Goal: Task Accomplishment & Management: Complete application form

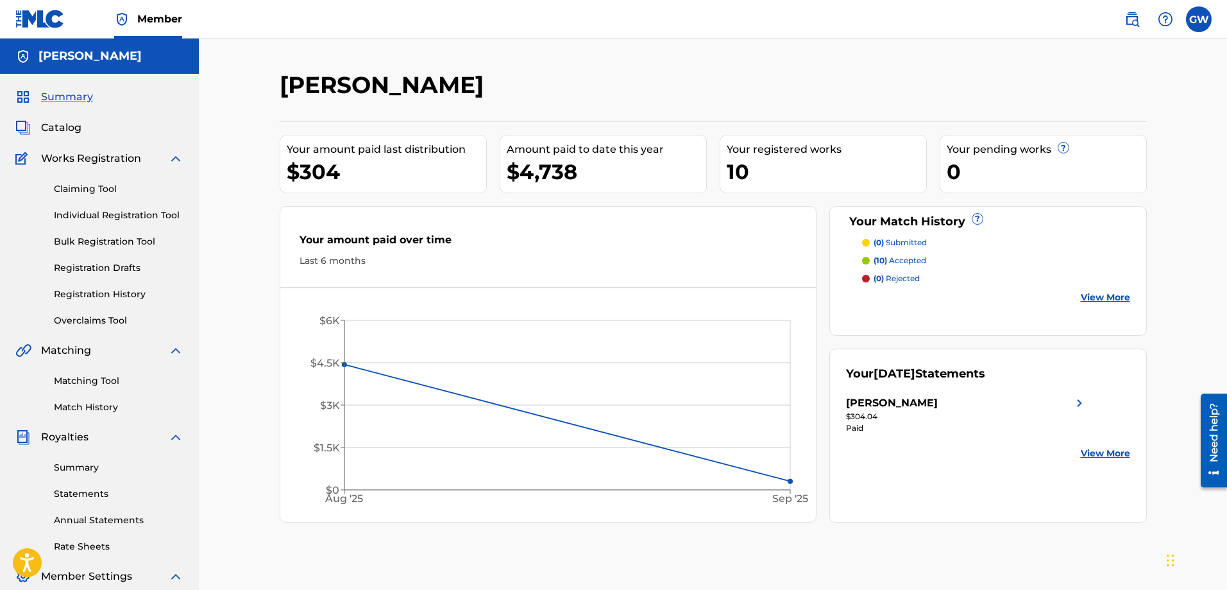
click at [98, 189] on link "Claiming Tool" at bounding box center [119, 188] width 130 height 13
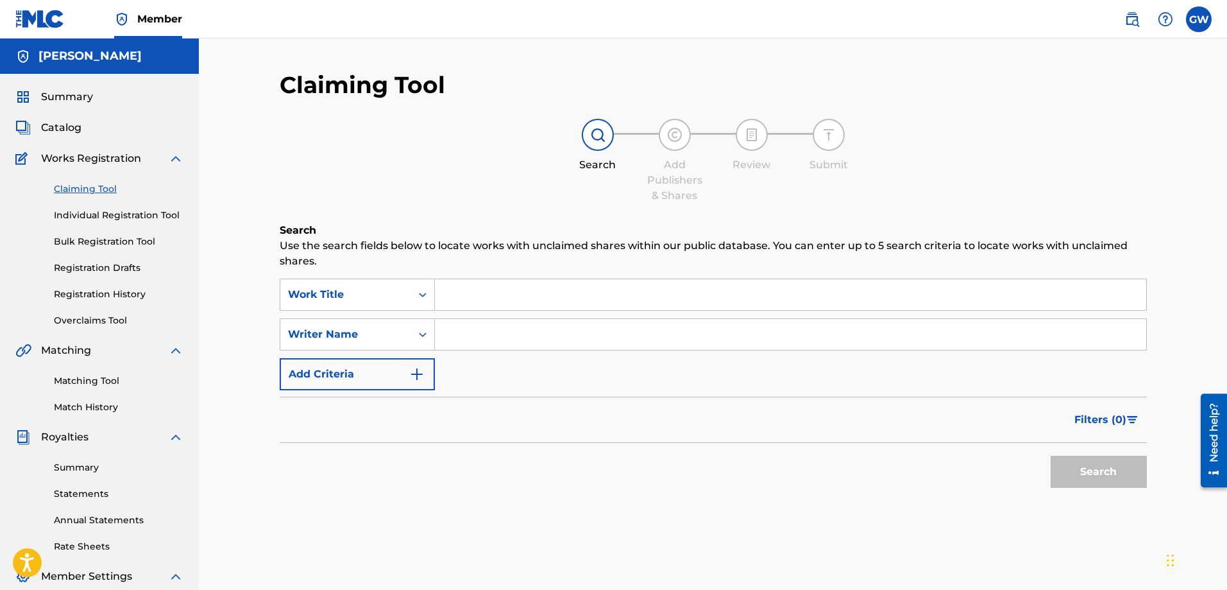
click at [115, 212] on link "Individual Registration Tool" at bounding box center [119, 215] width 130 height 13
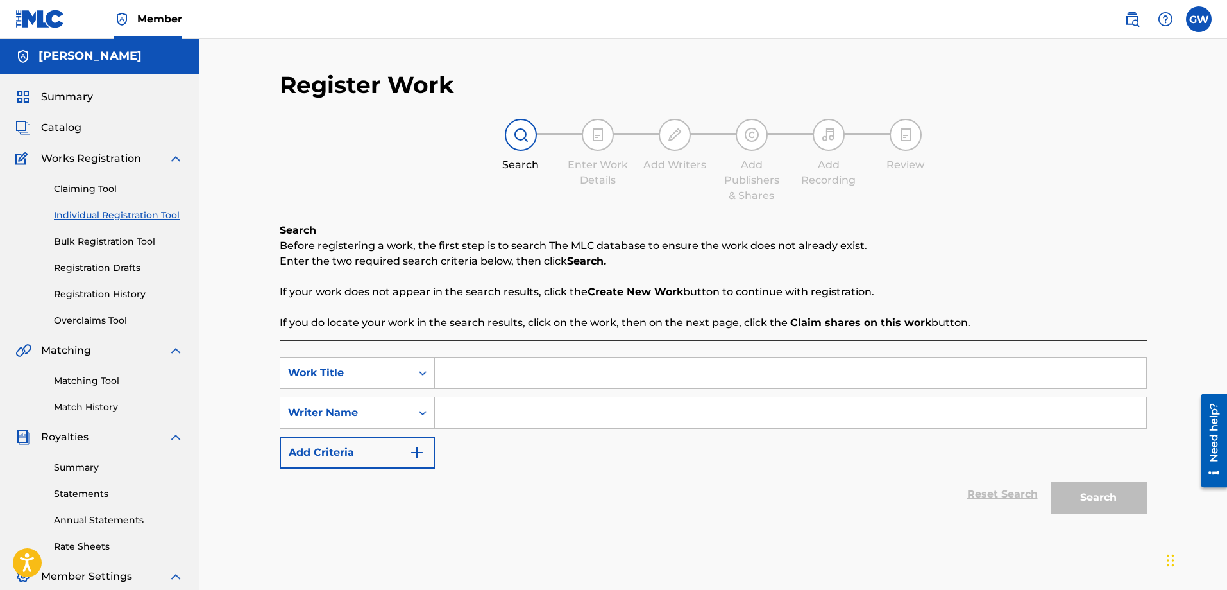
click at [119, 244] on link "Bulk Registration Tool" at bounding box center [119, 241] width 130 height 13
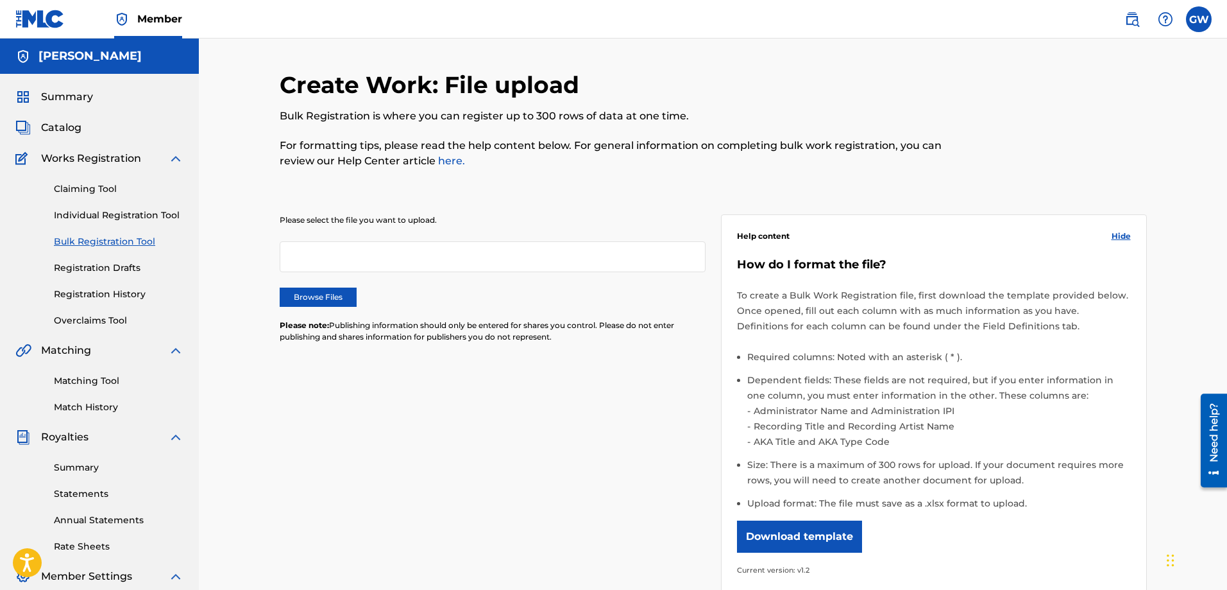
click at [78, 268] on link "Registration Drafts" at bounding box center [119, 267] width 130 height 13
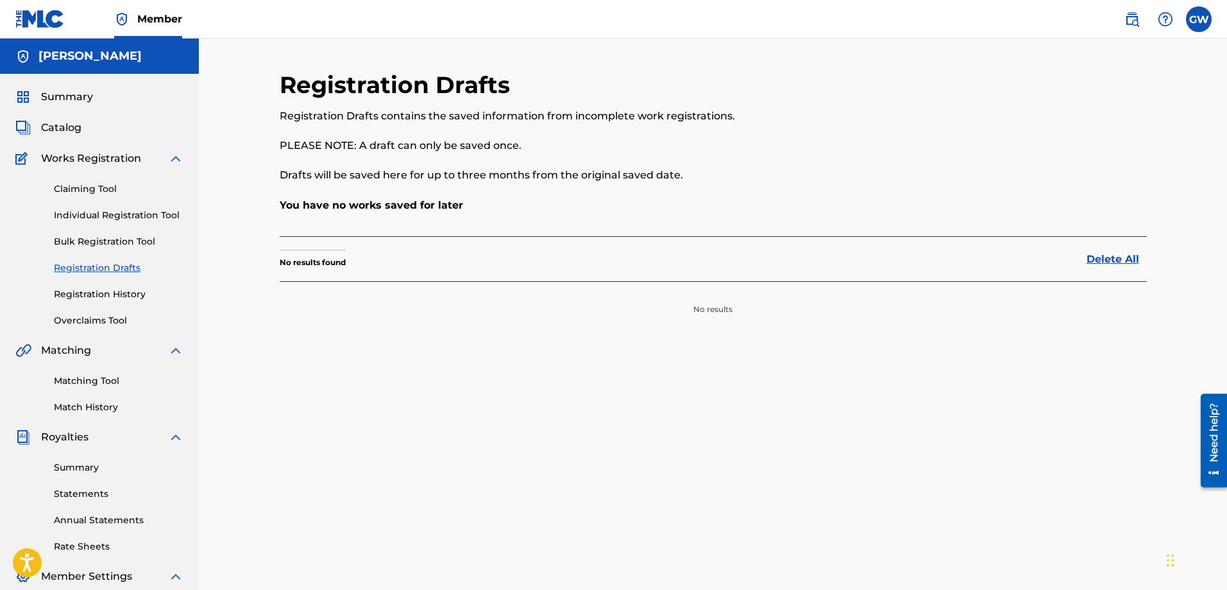
click at [105, 289] on link "Registration History" at bounding box center [119, 293] width 130 height 13
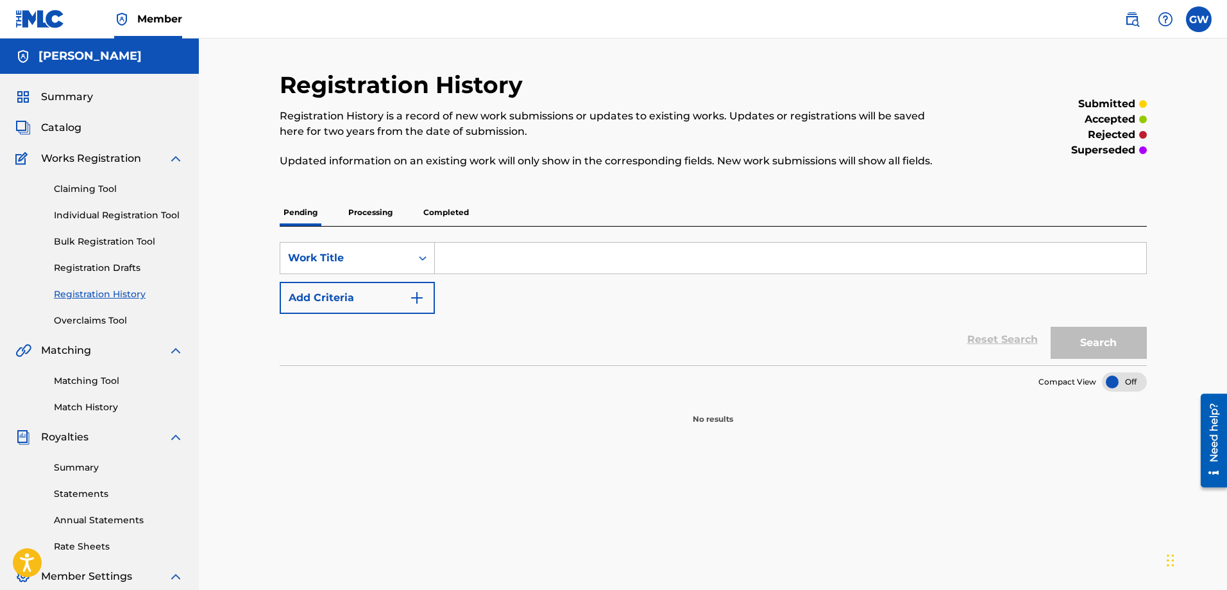
click at [99, 381] on link "Matching Tool" at bounding box center [119, 380] width 130 height 13
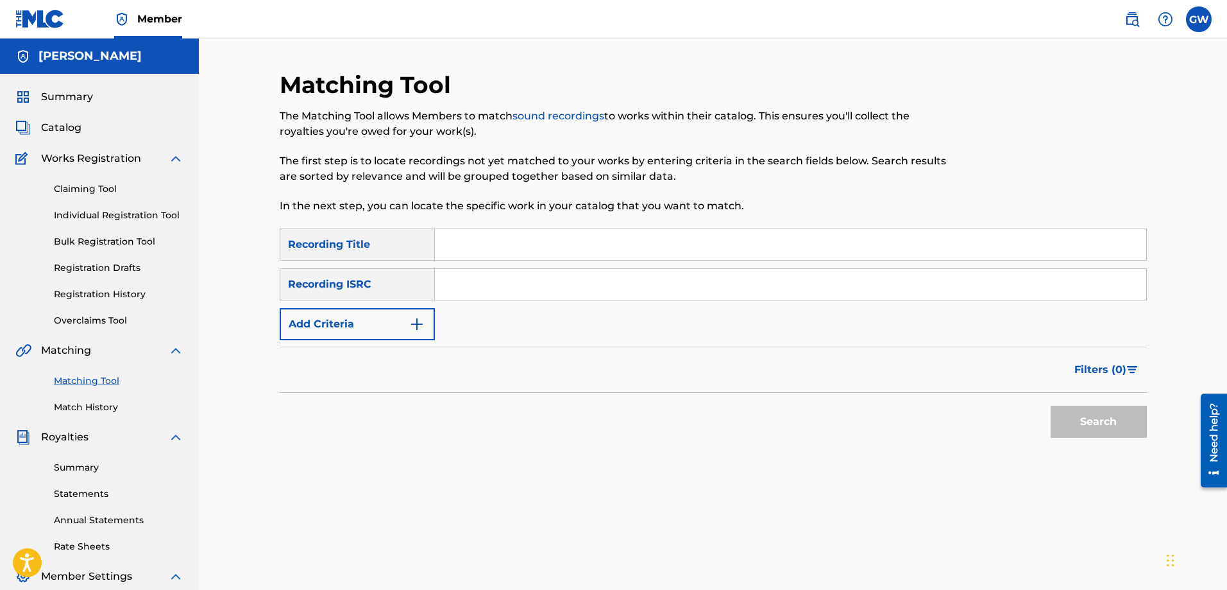
click at [64, 467] on link "Summary" at bounding box center [119, 467] width 130 height 13
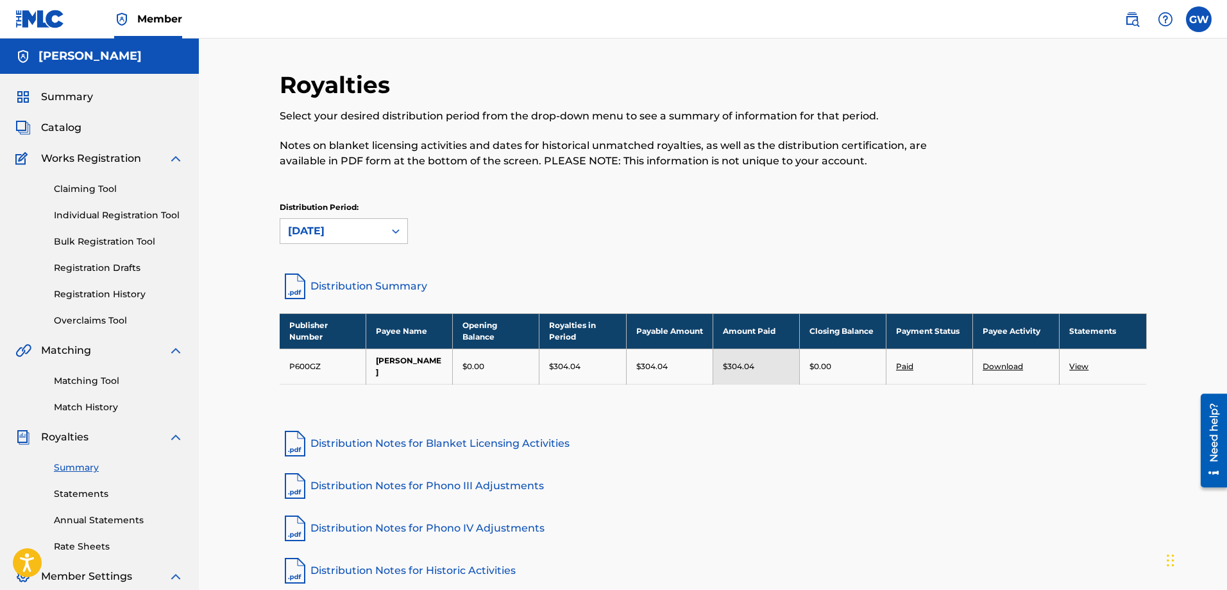
click at [1200, 19] on label at bounding box center [1199, 19] width 26 height 26
click at [1199, 19] on input "GW [PERSON_NAME] [EMAIL_ADDRESS][DOMAIN_NAME] Notification Preferences Profile …" at bounding box center [1199, 19] width 0 height 0
click at [1069, 159] on link "Profile" at bounding box center [1073, 160] width 26 height 12
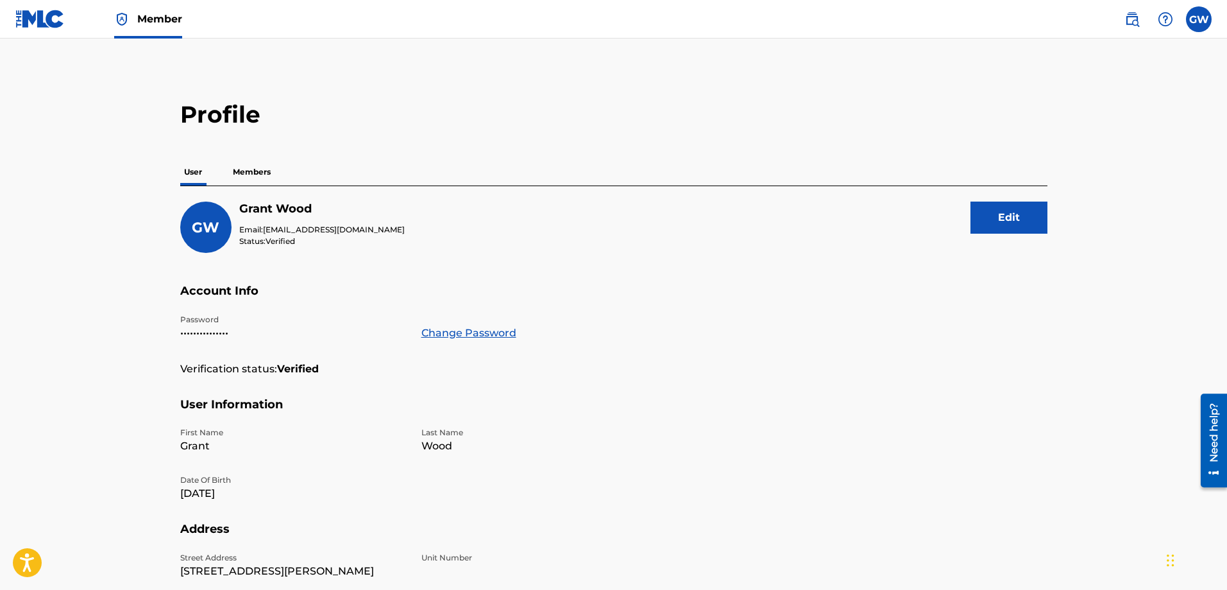
click at [253, 169] on p "Members" at bounding box center [252, 171] width 46 height 27
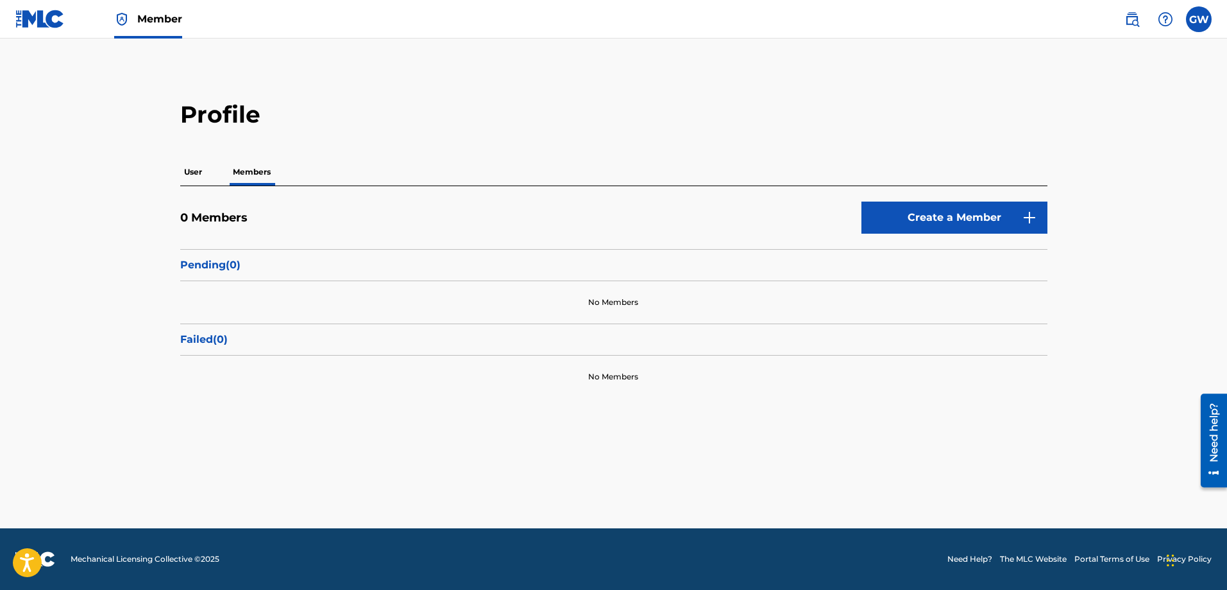
click at [969, 214] on link "Create a Member" at bounding box center [955, 217] width 186 height 32
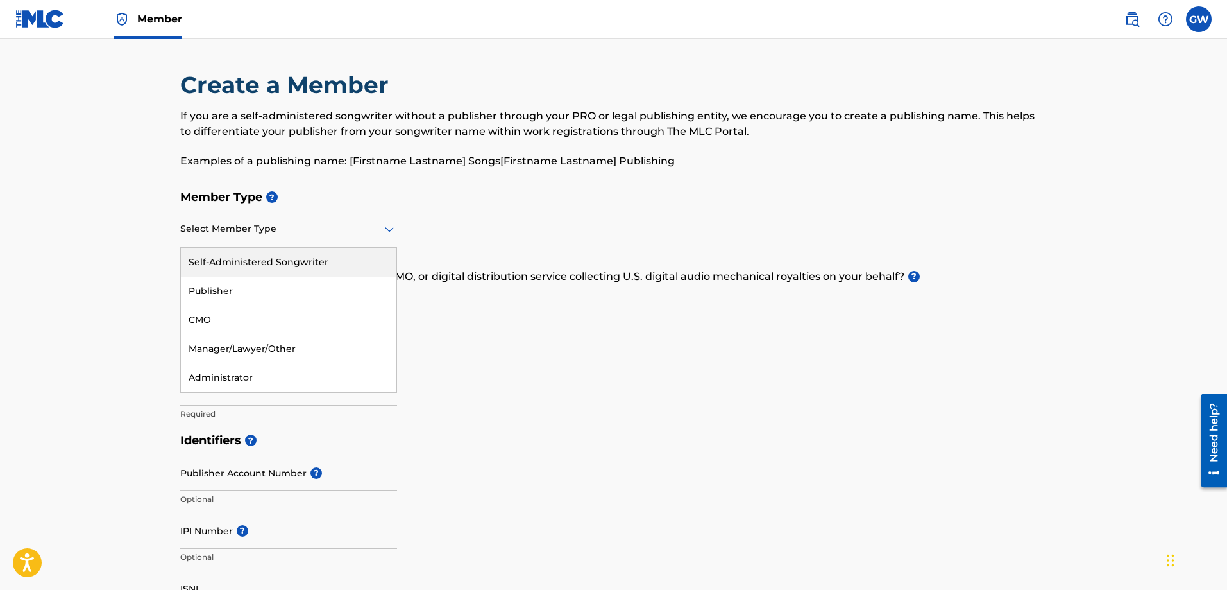
click at [389, 230] on icon at bounding box center [389, 229] width 9 height 5
click at [314, 343] on div "Manager/Lawyer/Other" at bounding box center [289, 348] width 216 height 29
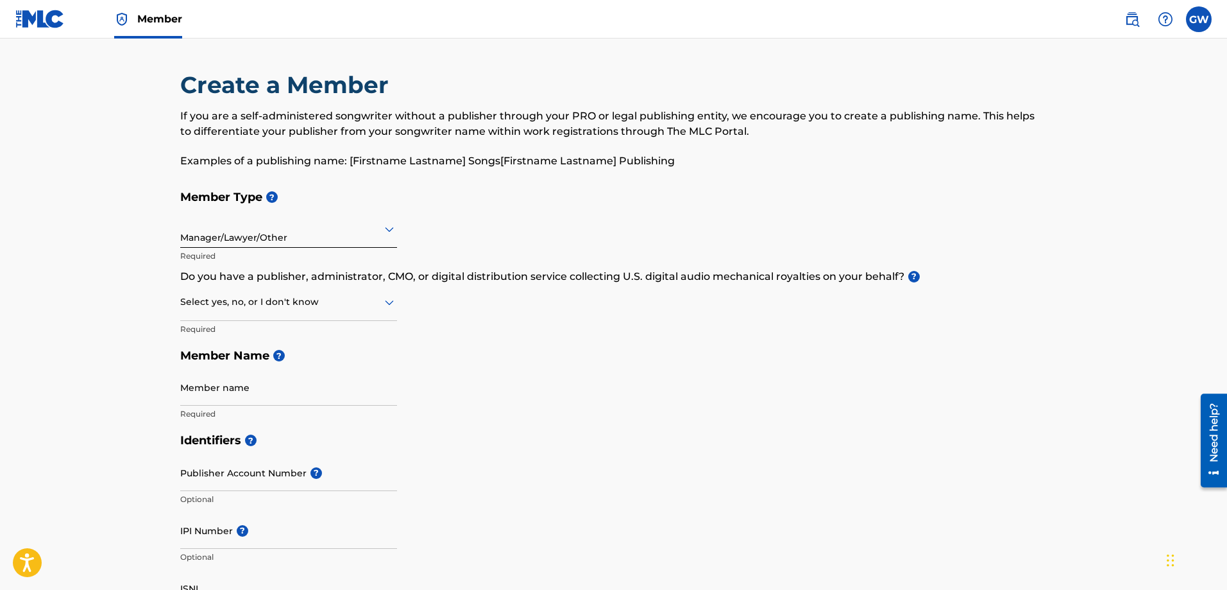
click at [383, 232] on icon at bounding box center [389, 228] width 15 height 15
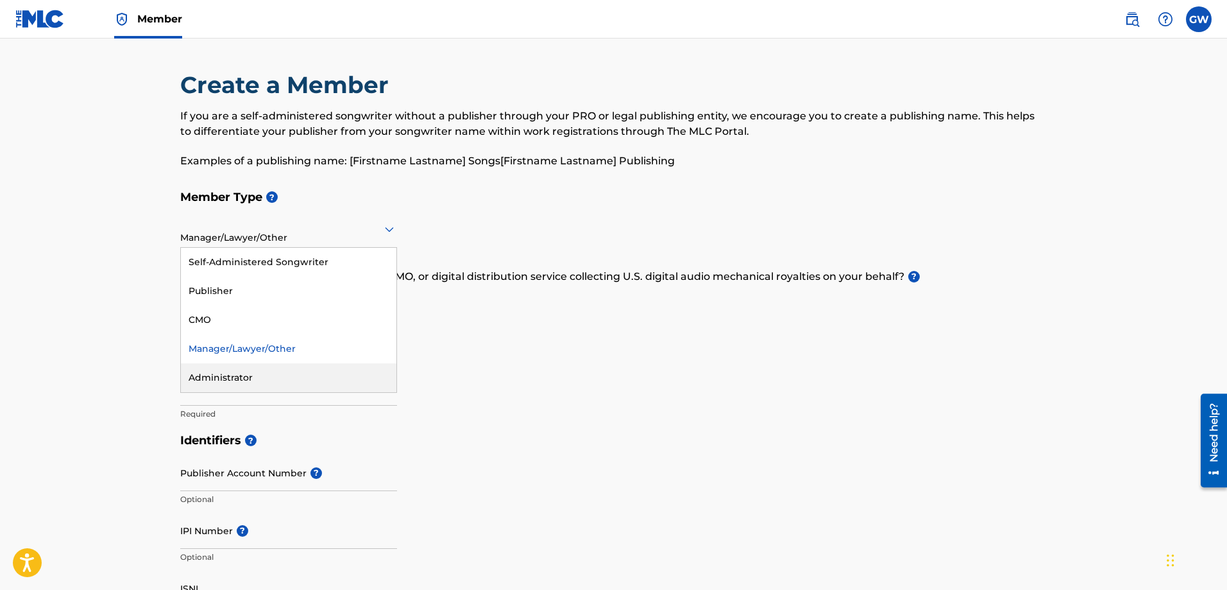
click at [296, 380] on div "Administrator" at bounding box center [289, 377] width 216 height 29
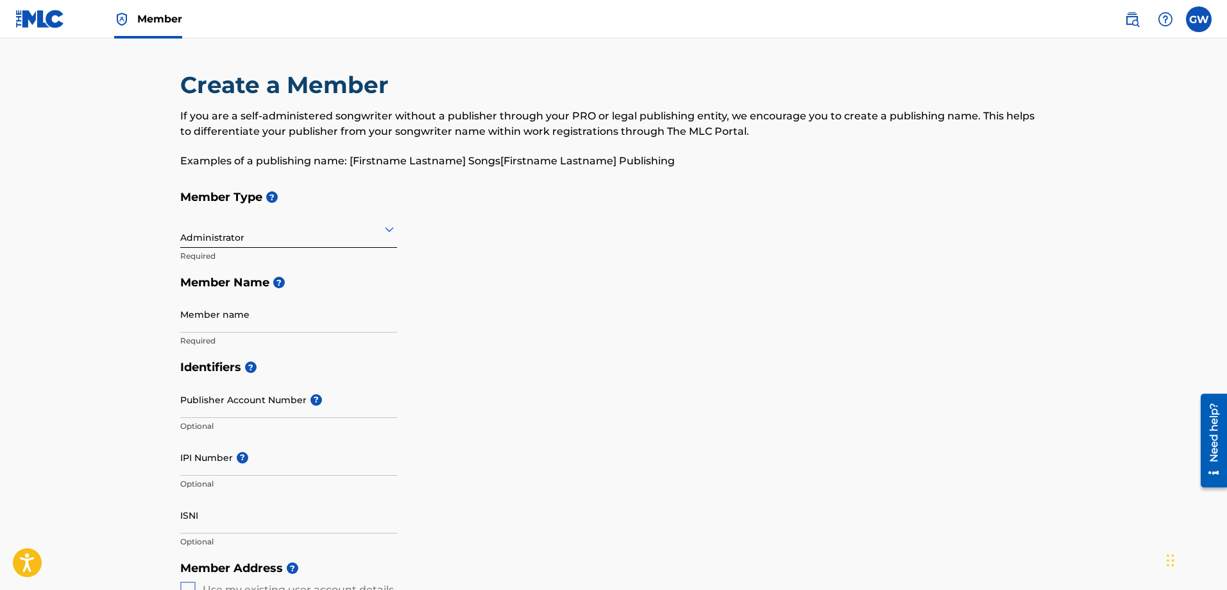
click at [301, 323] on input "Member name" at bounding box center [288, 314] width 217 height 37
type input "[PERSON_NAME]"
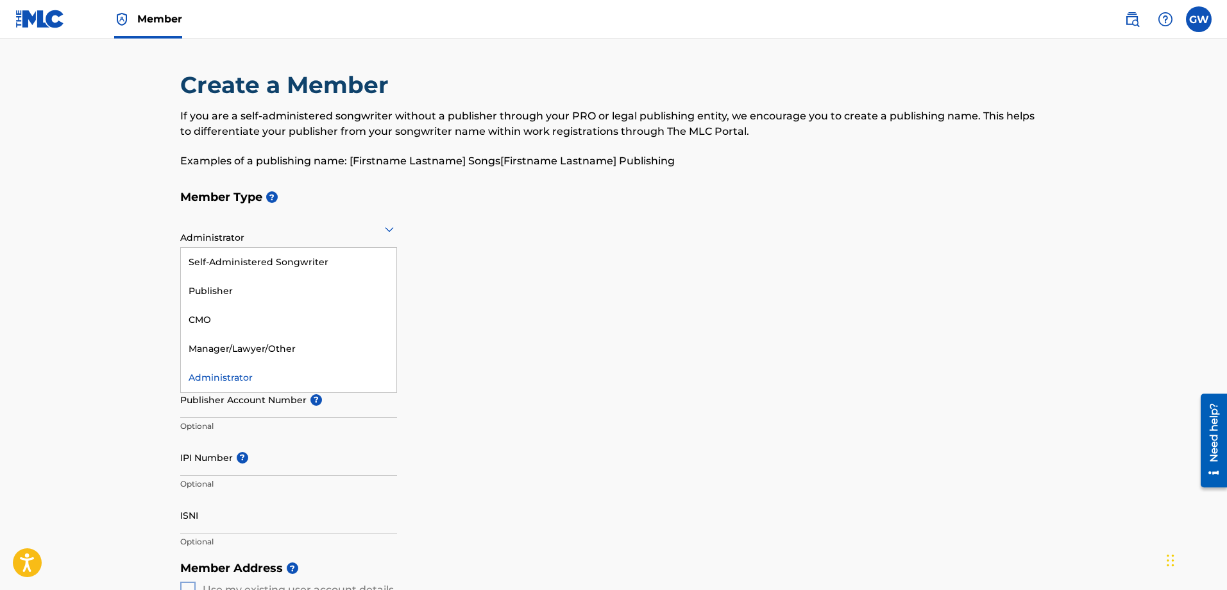
click at [379, 234] on div at bounding box center [288, 229] width 217 height 16
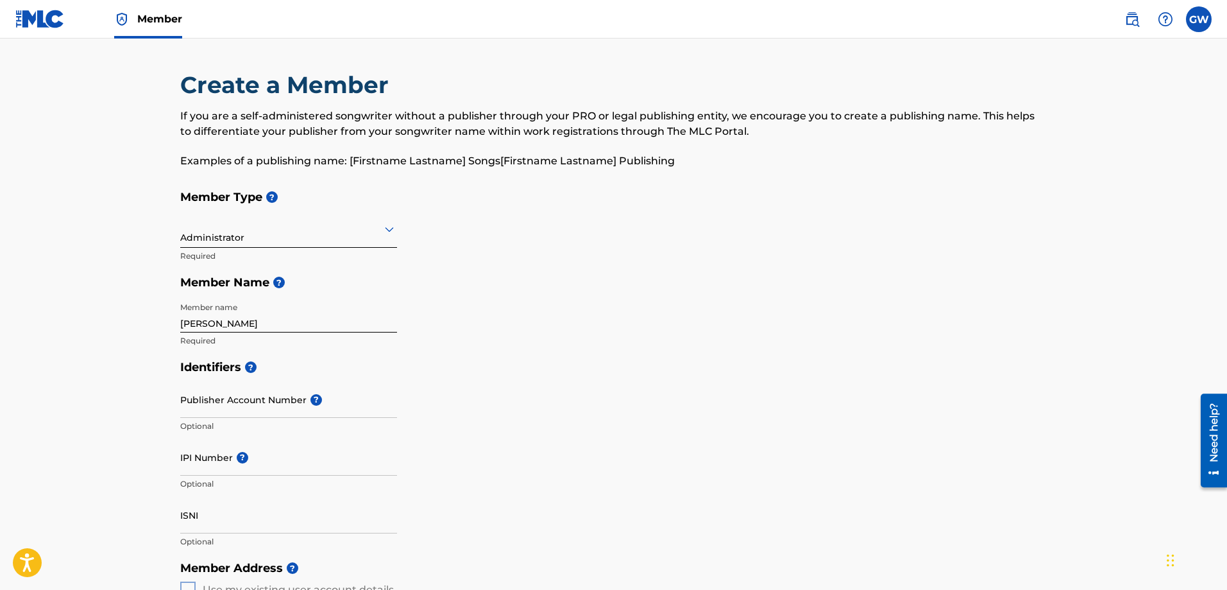
click at [495, 313] on div "Member Type ? Administrator Required Member Name ? Member name [PERSON_NAME]" at bounding box center [613, 268] width 867 height 170
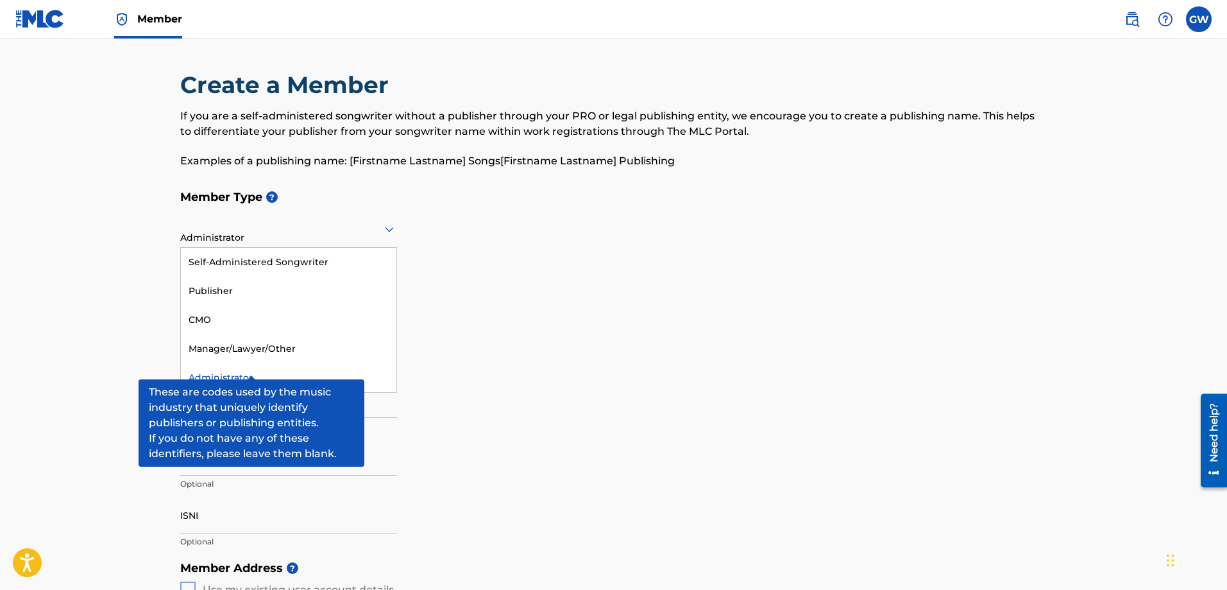
click at [324, 228] on div at bounding box center [288, 229] width 217 height 16
click at [488, 337] on div "Member Type ? 5 results available. Use Up and Down to choose options, press Ent…" at bounding box center [613, 268] width 867 height 170
click at [337, 235] on div at bounding box center [288, 229] width 217 height 16
click at [351, 189] on h5 "Member Type ?" at bounding box center [613, 197] width 867 height 28
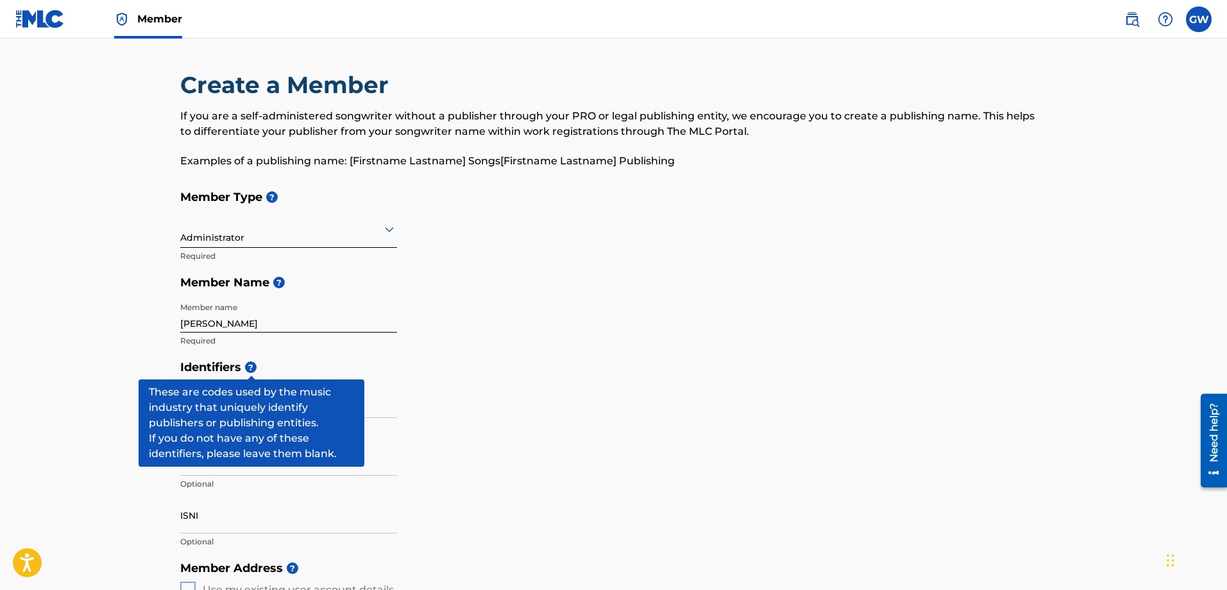
click at [12, 396] on main "Create a Member If you are a self-administered songwriter without a publisher t…" at bounding box center [613, 577] width 1227 height 1079
click at [302, 364] on h5 "Identifiers ?" at bounding box center [613, 368] width 867 height 28
click at [378, 408] on input "Publisher Account Number ?" at bounding box center [288, 399] width 217 height 37
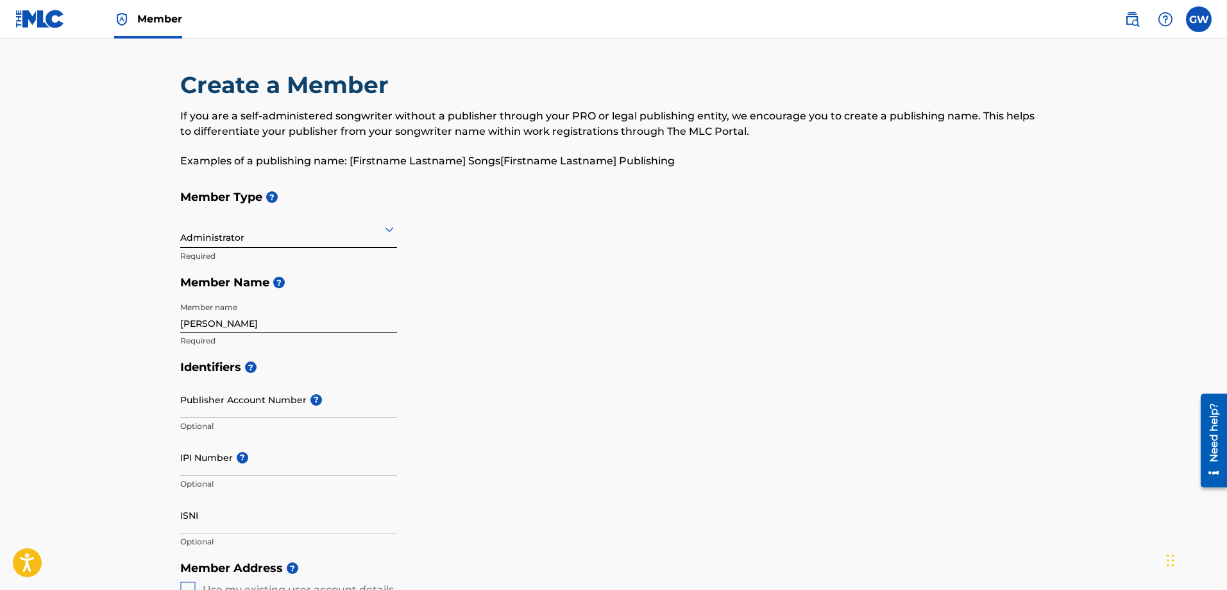
click at [258, 368] on h5 "Identifiers ?" at bounding box center [613, 368] width 867 height 28
click at [246, 407] on input "Publisher Account Number ?" at bounding box center [288, 399] width 217 height 37
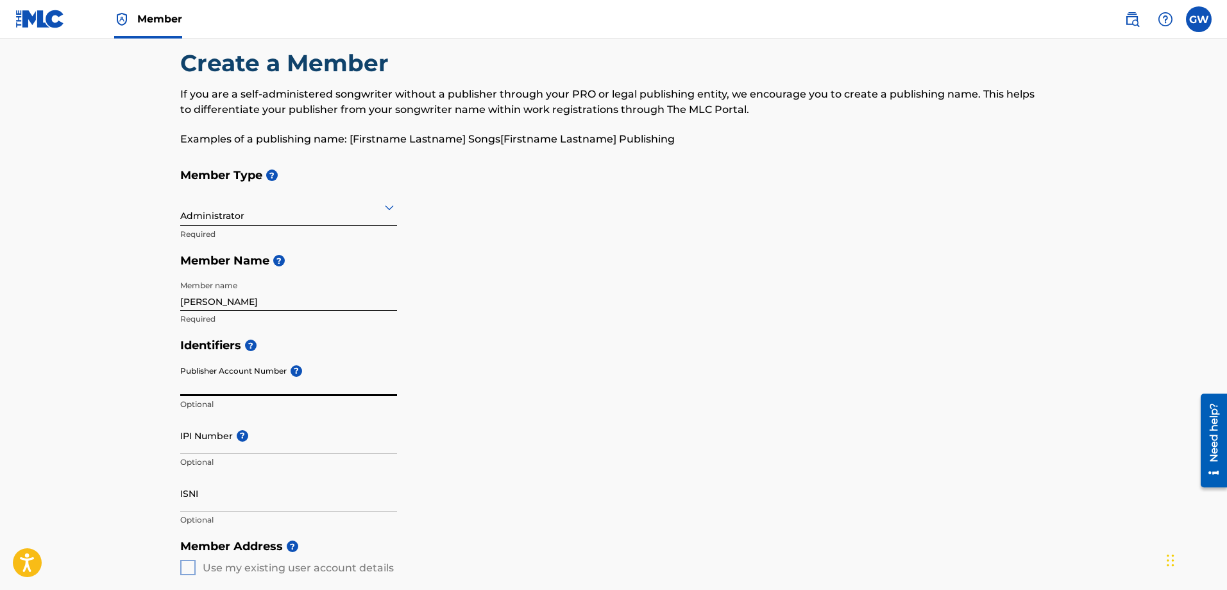
scroll to position [64, 0]
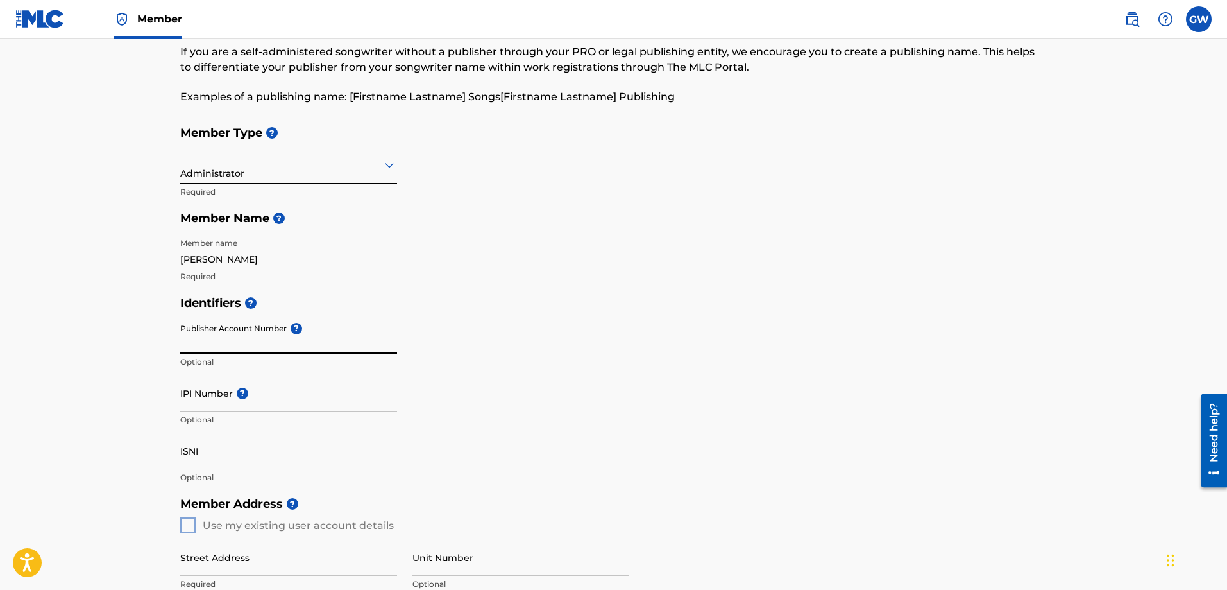
click at [269, 348] on input "Publisher Account Number ?" at bounding box center [288, 335] width 217 height 37
click at [209, 406] on input "IPI Number ?" at bounding box center [288, 393] width 217 height 37
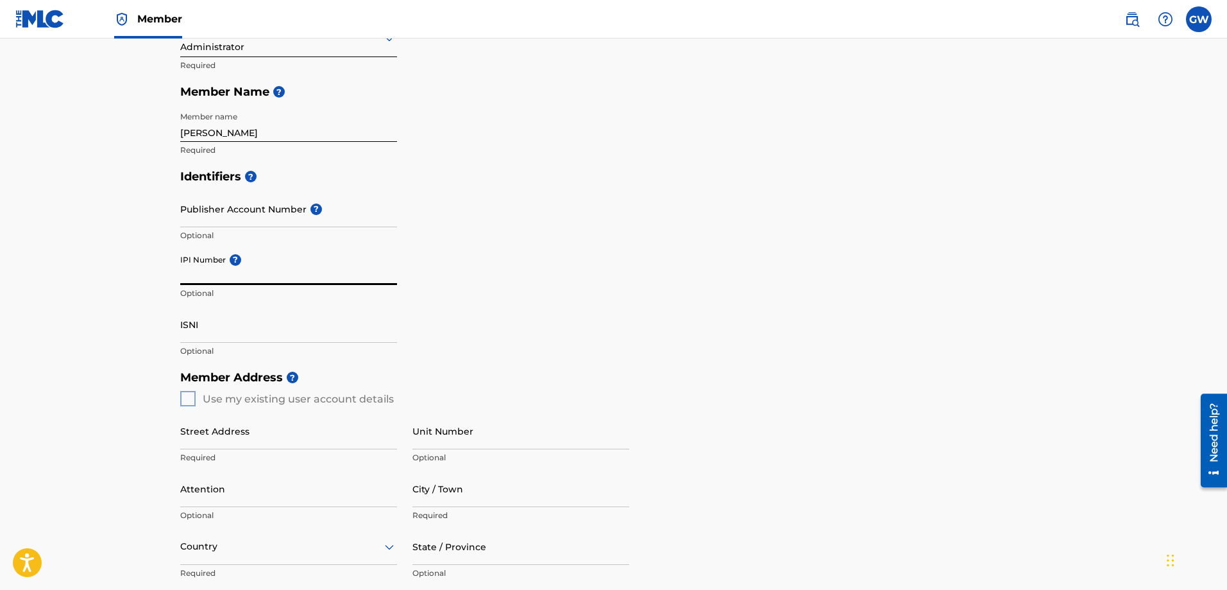
scroll to position [192, 0]
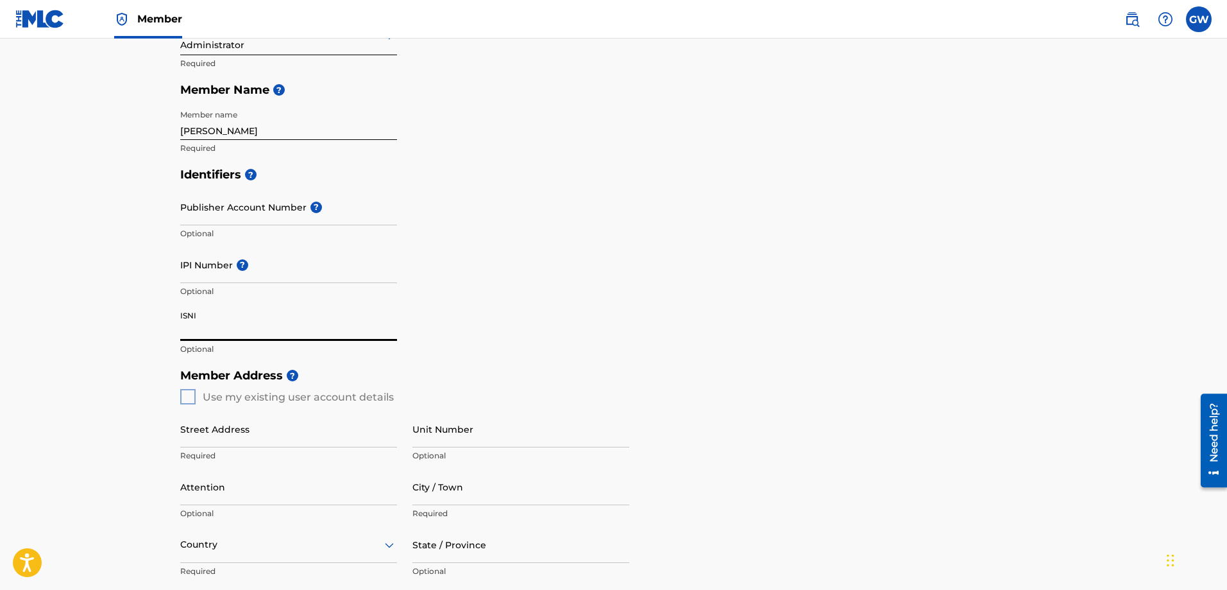
click at [194, 338] on input "ISNI" at bounding box center [288, 322] width 217 height 37
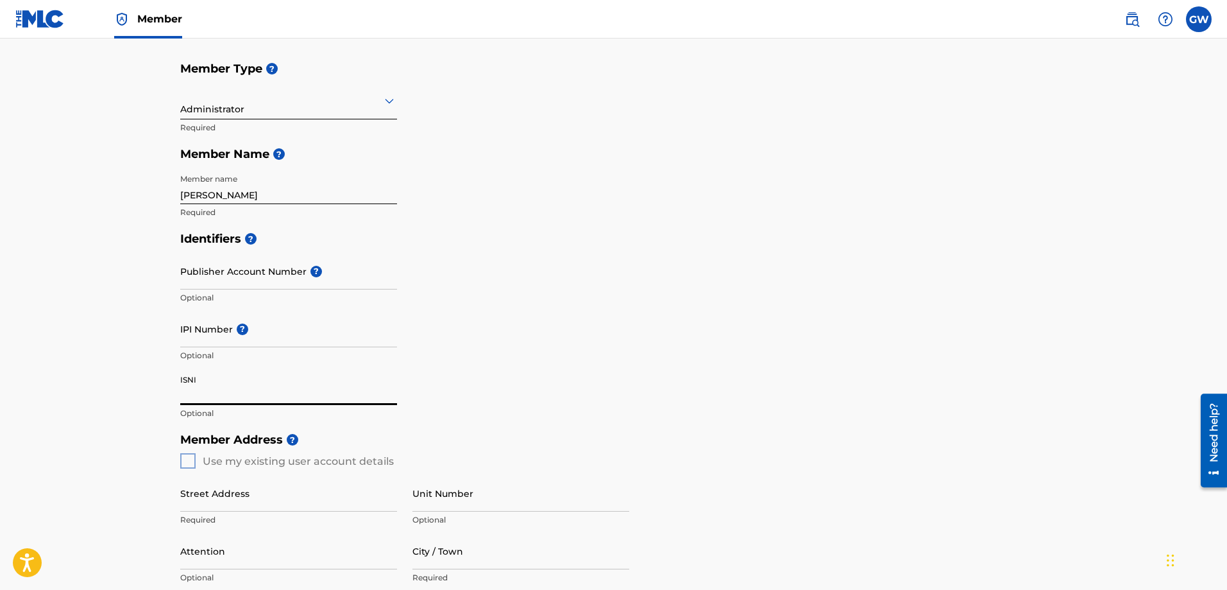
scroll to position [64, 0]
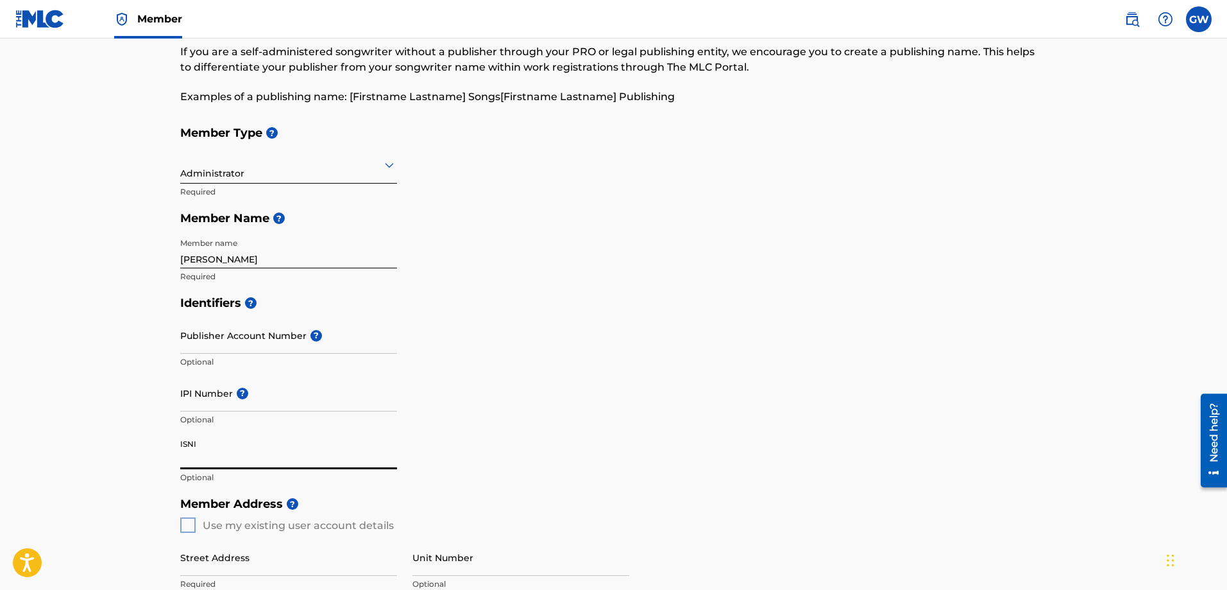
click at [267, 344] on input "Publisher Account Number ?" at bounding box center [288, 335] width 217 height 37
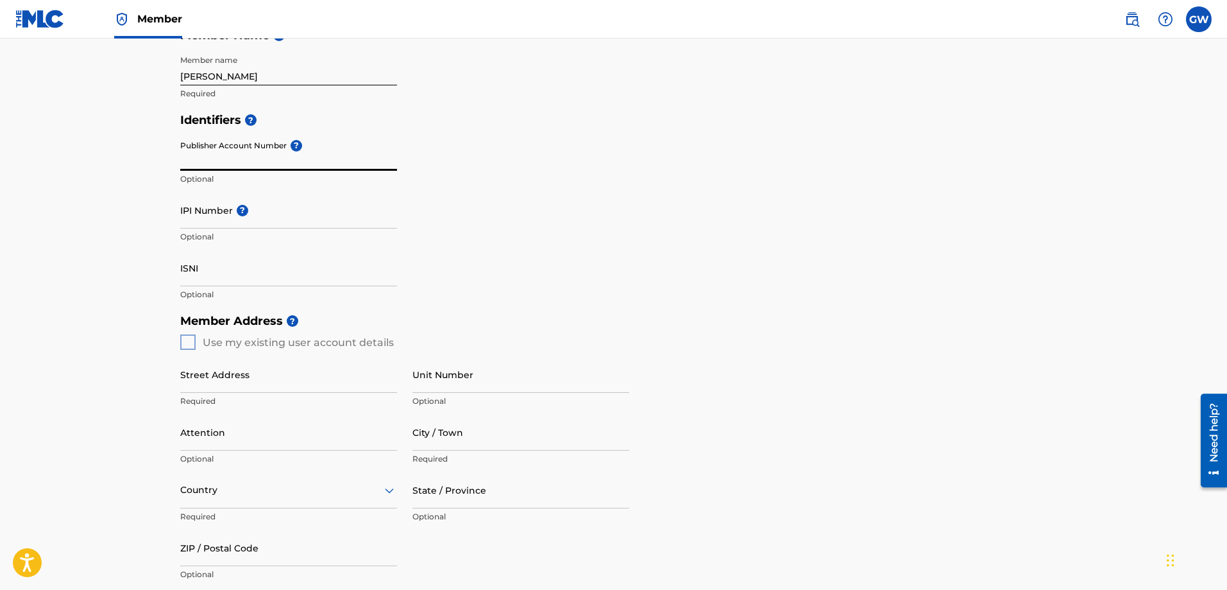
scroll to position [257, 0]
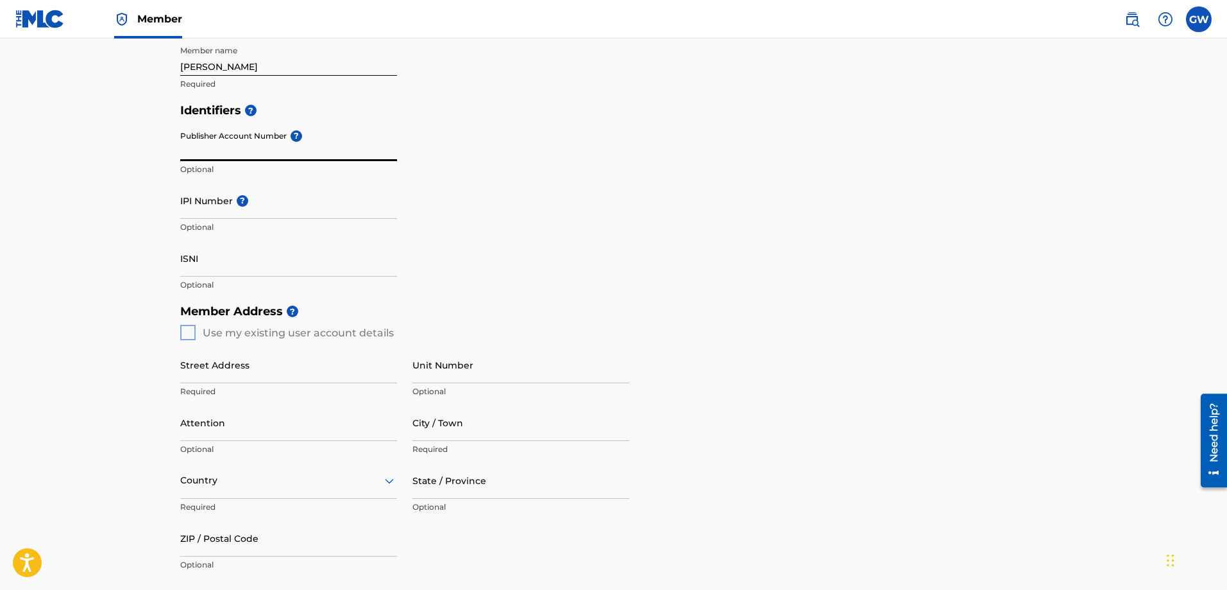
click at [232, 373] on input "Street Address" at bounding box center [288, 364] width 217 height 37
click at [597, 298] on h5 "Member Address ?" at bounding box center [613, 312] width 867 height 28
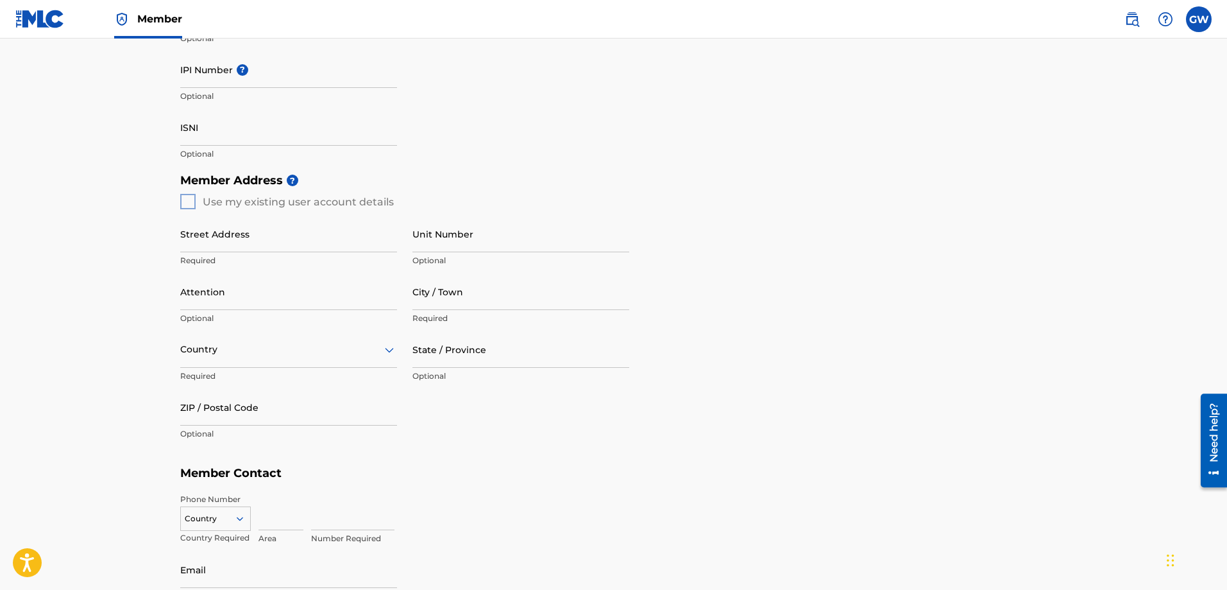
scroll to position [385, 0]
click at [248, 243] on input "Street Address" at bounding box center [288, 236] width 217 height 37
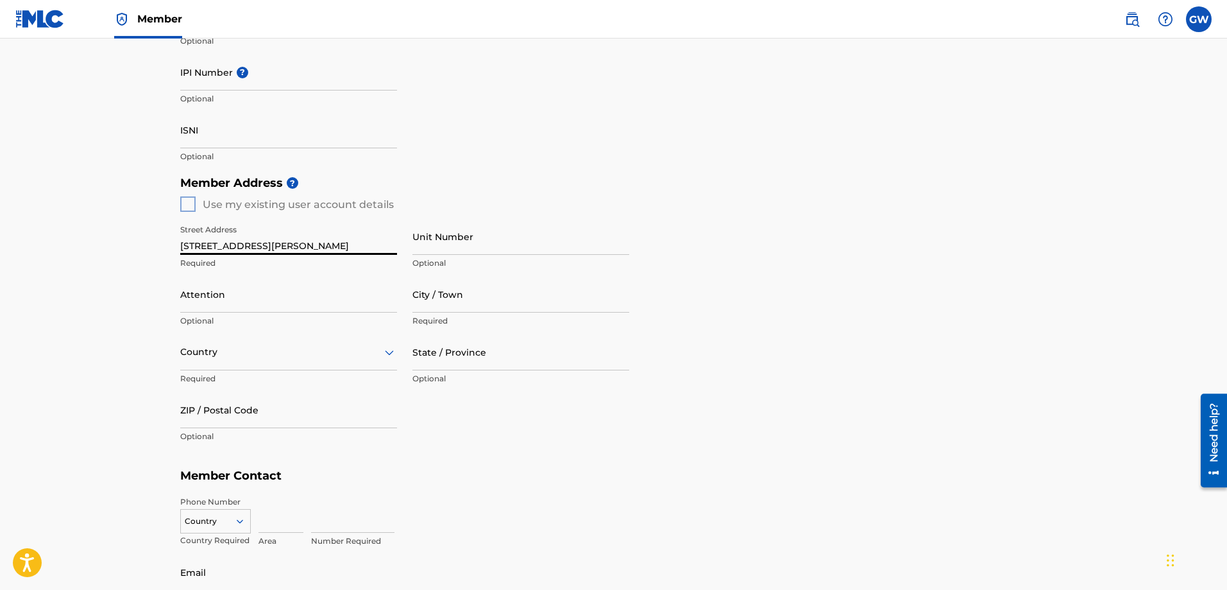
type input "[STREET_ADDRESS][PERSON_NAME]"
click at [427, 298] on input "City / Town" at bounding box center [521, 294] width 217 height 37
type input "[PERSON_NAME]"
click at [325, 353] on div at bounding box center [288, 352] width 217 height 16
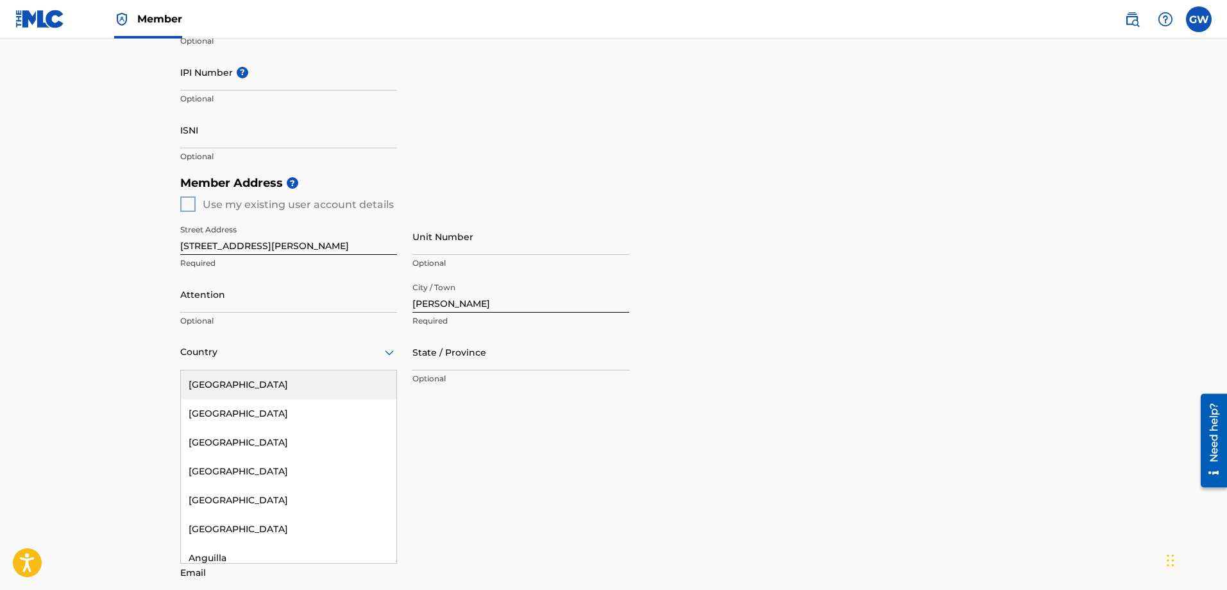
click at [302, 386] on div "[GEOGRAPHIC_DATA]" at bounding box center [289, 384] width 216 height 29
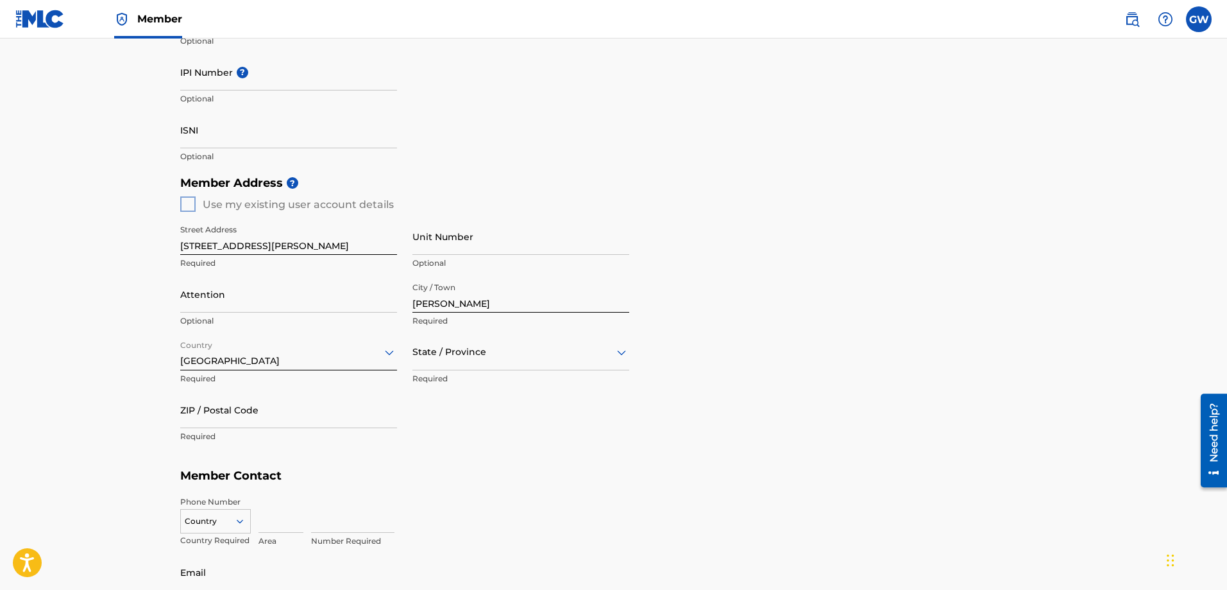
click at [470, 351] on div at bounding box center [521, 352] width 217 height 16
type input "[PERSON_NAME]"
click at [461, 384] on div "[US_STATE]" at bounding box center [521, 384] width 216 height 29
click at [208, 417] on input "ZIP / Postal Code" at bounding box center [288, 409] width 217 height 37
type input "70065"
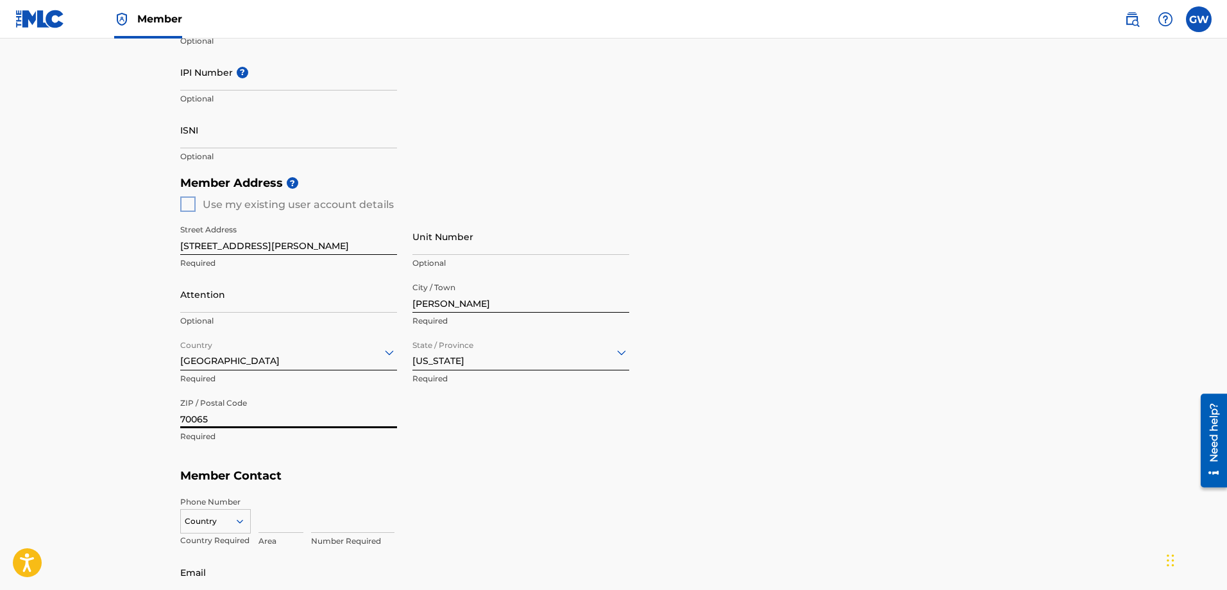
click at [524, 422] on div "Street Address [STREET_ADDRESS][PERSON_NAME] Required Unit Number Optional Atte…" at bounding box center [404, 334] width 449 height 244
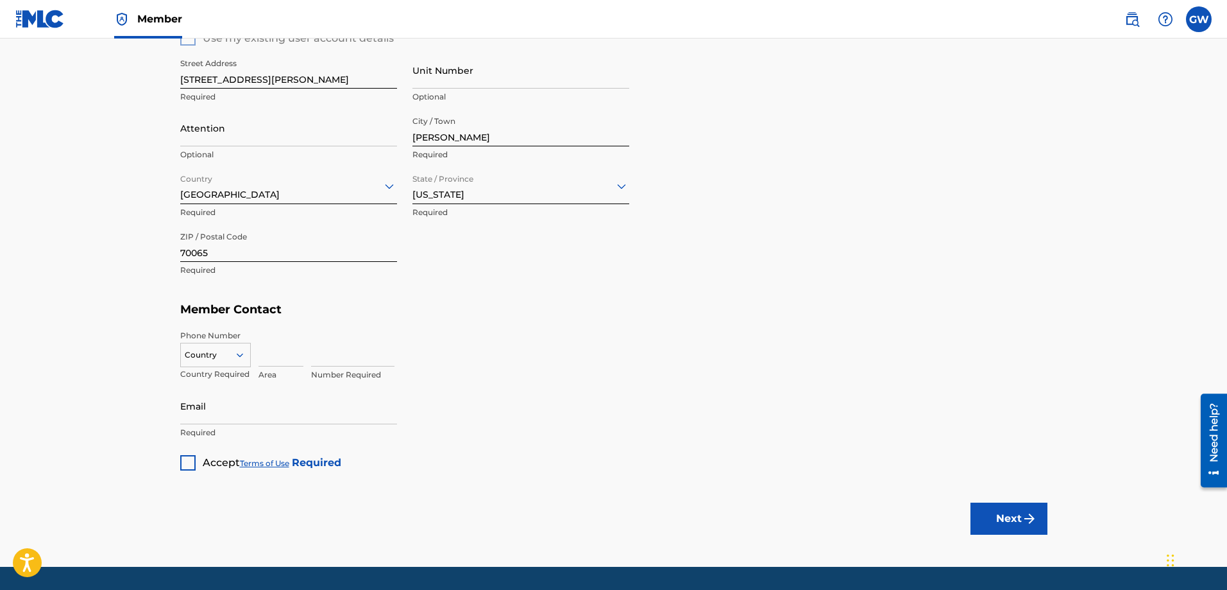
scroll to position [449, 0]
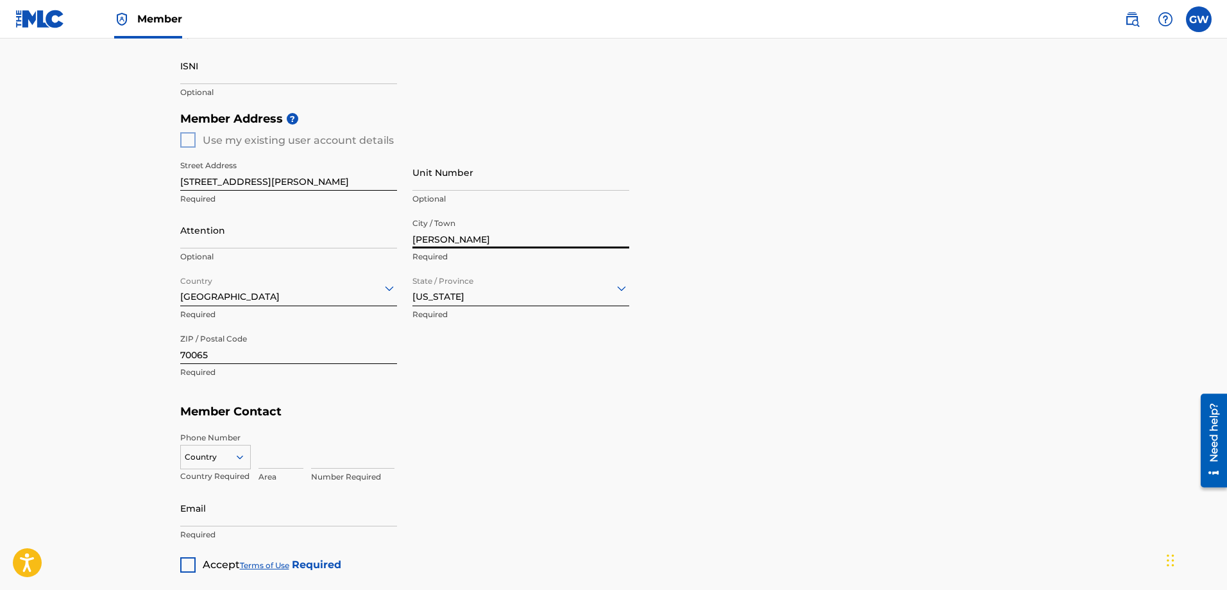
click at [424, 241] on input "[PERSON_NAME]" at bounding box center [521, 230] width 217 height 37
type input "kenner"
click at [598, 425] on div "Phone Number Country Country Required Area Number Required" at bounding box center [613, 457] width 867 height 64
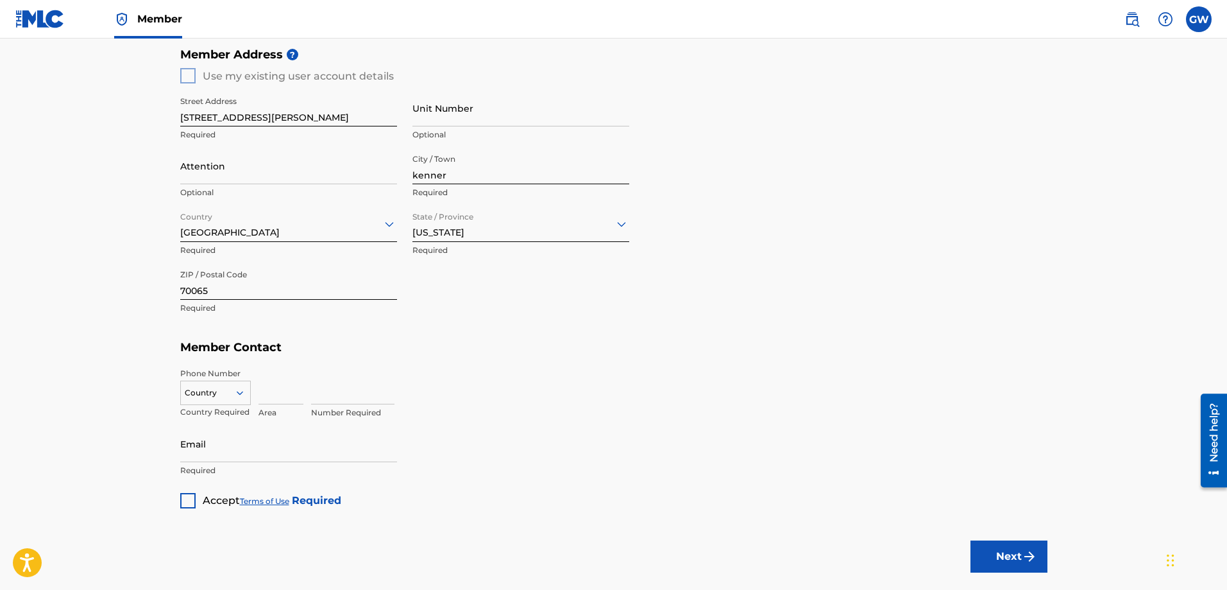
scroll to position [577, 0]
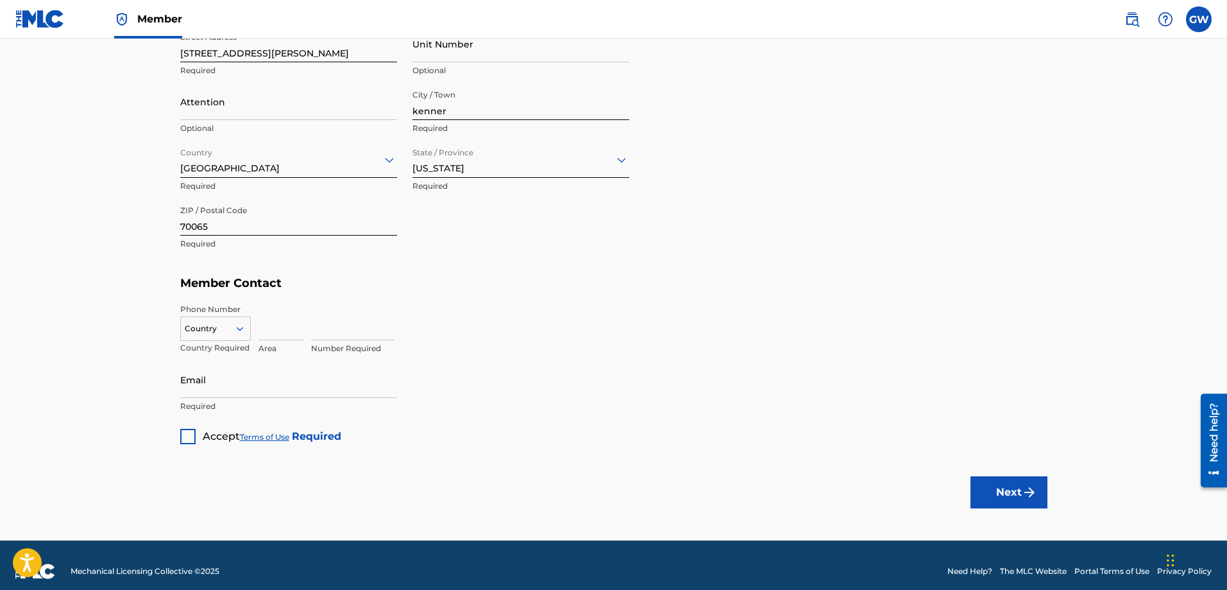
click at [275, 336] on input at bounding box center [281, 321] width 45 height 37
type input "416"
type input "9376967"
drag, startPoint x: 243, startPoint y: 386, endPoint x: 252, endPoint y: 386, distance: 9.0
click at [244, 386] on input "Email" at bounding box center [288, 379] width 217 height 37
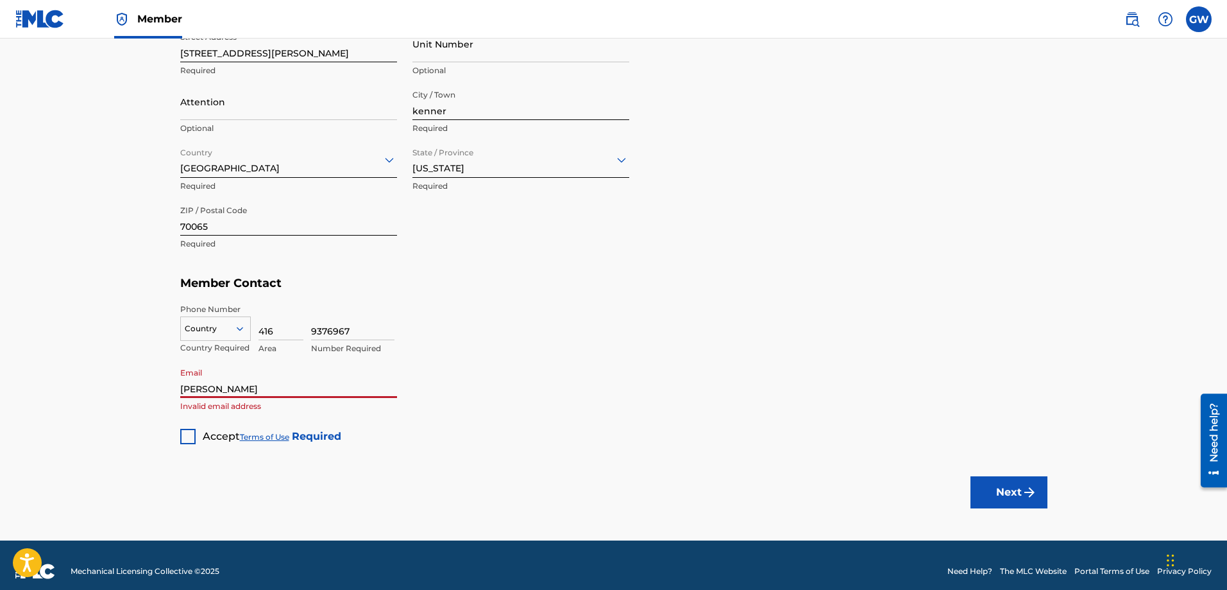
type input "[PERSON_NAME][EMAIL_ADDRESS][DOMAIN_NAME]"
click at [182, 439] on div at bounding box center [187, 436] width 15 height 15
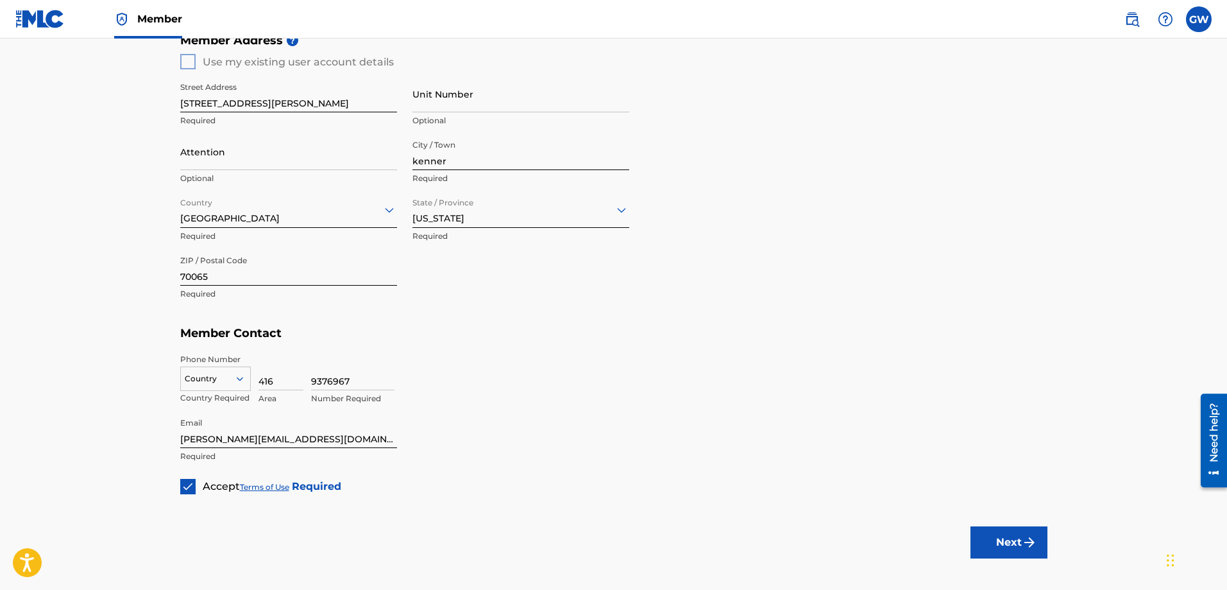
scroll to position [590, 0]
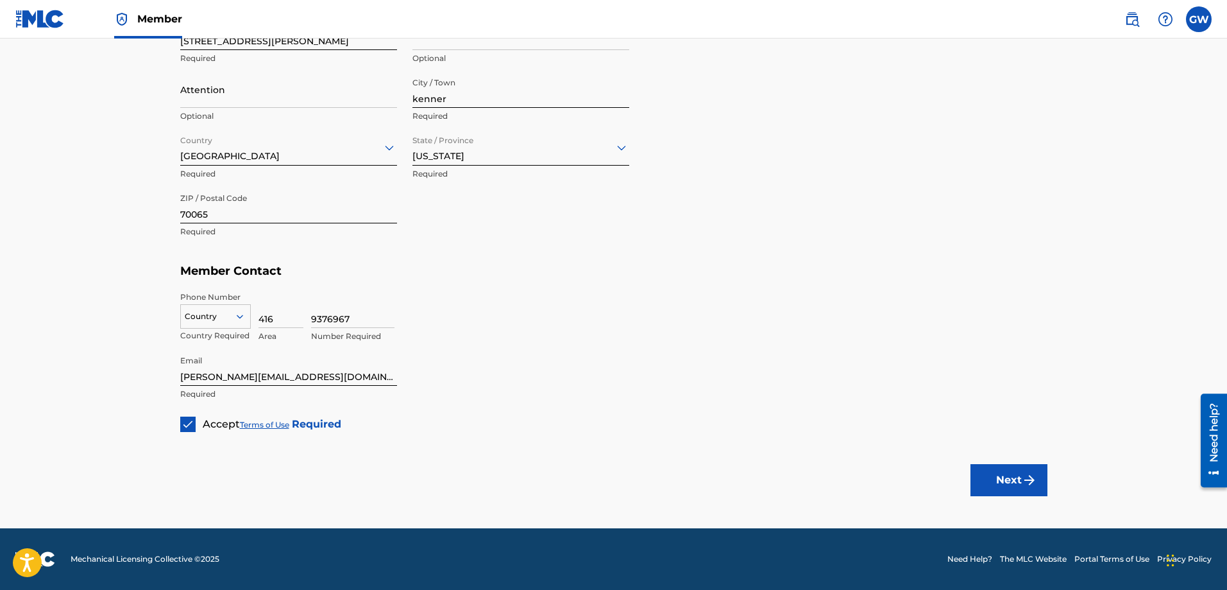
click at [1009, 476] on button "Next" at bounding box center [1009, 480] width 77 height 32
click at [214, 302] on div "option , selected. Select is focused ,type to refine list, press Down to open t…" at bounding box center [215, 320] width 71 height 58
click at [232, 311] on div at bounding box center [215, 316] width 69 height 14
click at [214, 339] on div "US, [GEOGRAPHIC_DATA] +1" at bounding box center [215, 348] width 69 height 50
click at [1001, 484] on button "Next" at bounding box center [1009, 480] width 77 height 32
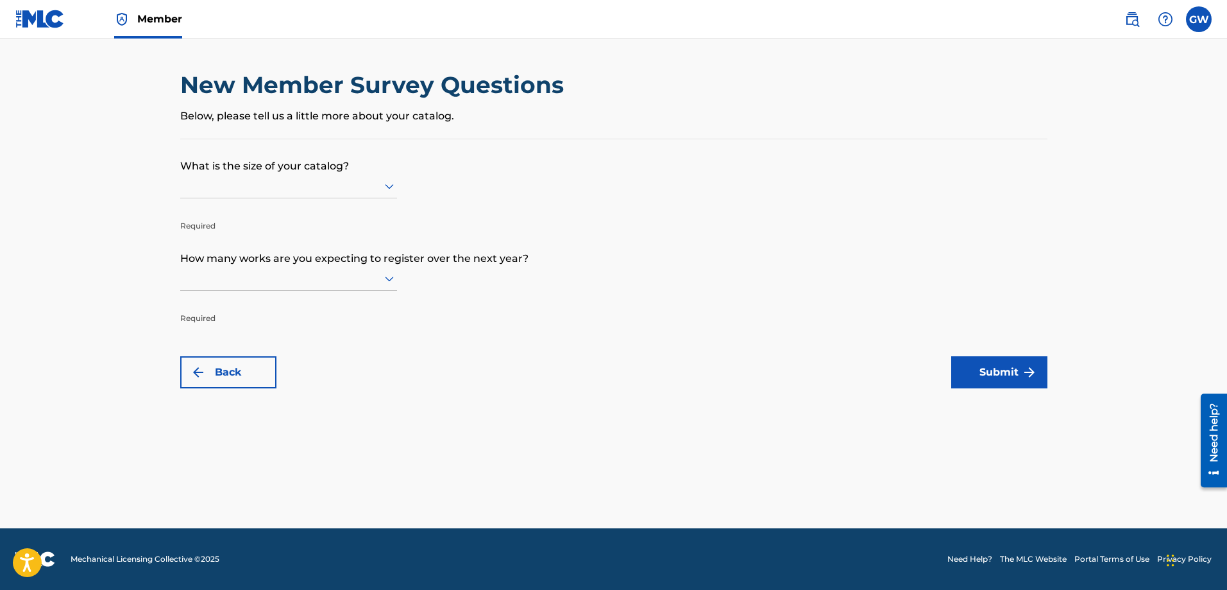
click at [376, 189] on div at bounding box center [288, 186] width 217 height 16
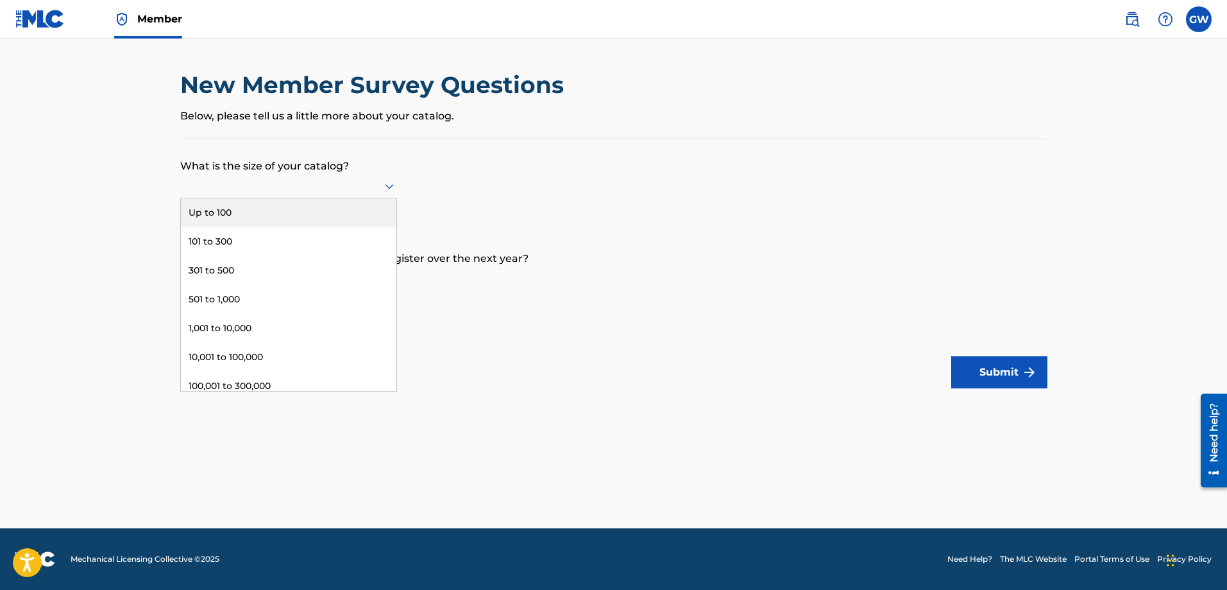
click at [296, 214] on div "Up to 100" at bounding box center [289, 212] width 216 height 29
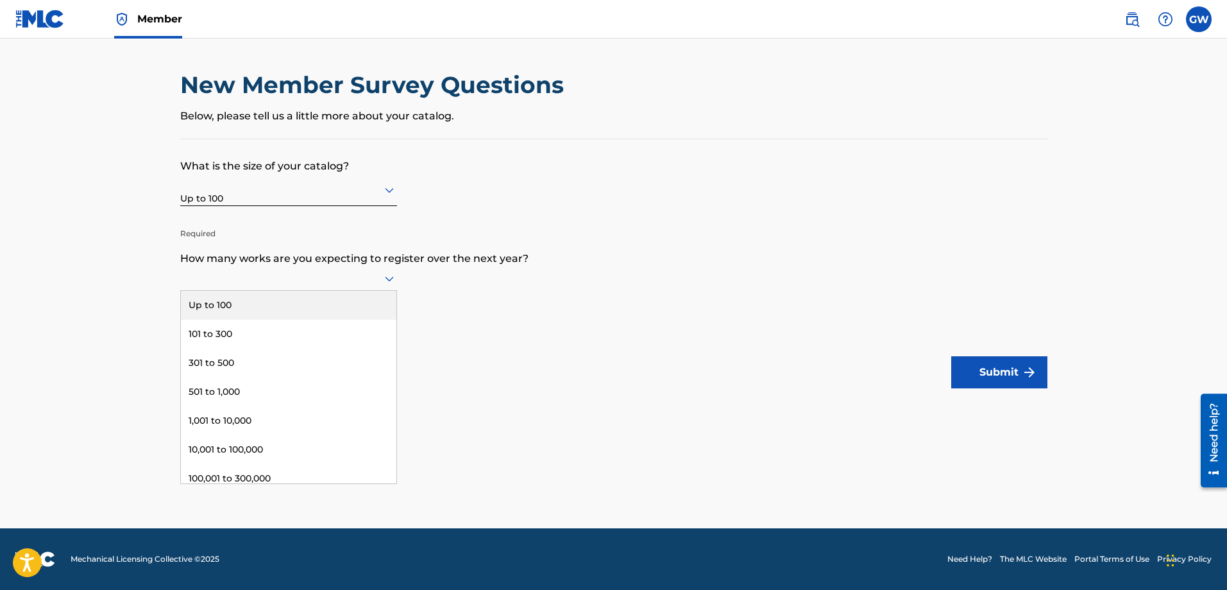
click at [369, 278] on div at bounding box center [288, 278] width 217 height 16
click at [315, 308] on div "Up to 100" at bounding box center [289, 305] width 216 height 29
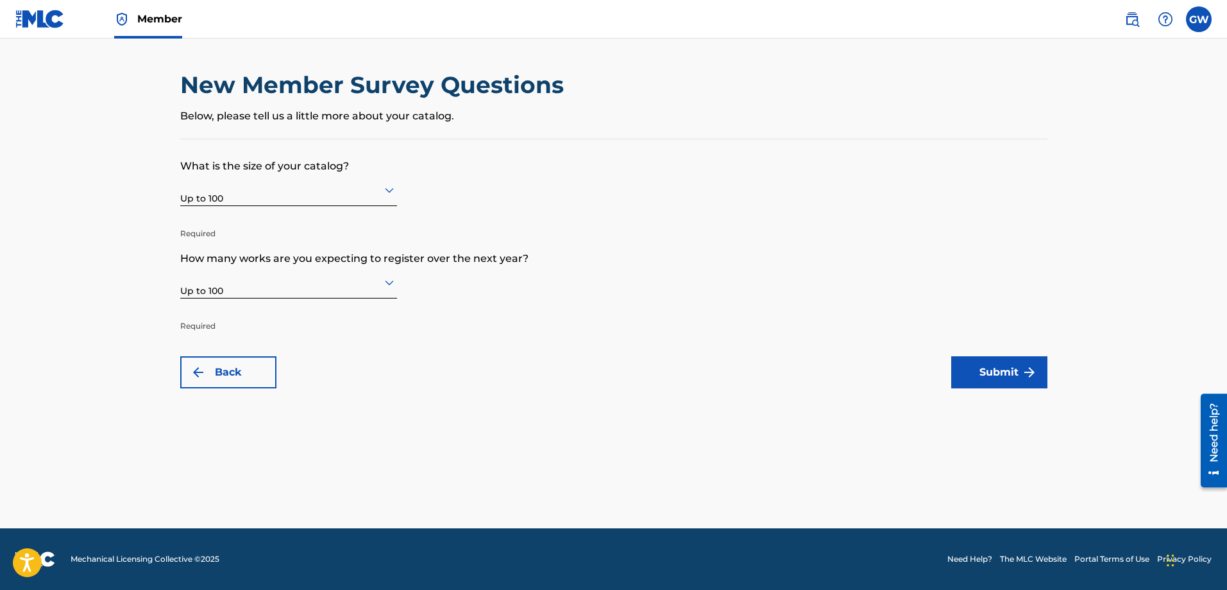
click at [1014, 364] on button "Submit" at bounding box center [999, 372] width 96 height 32
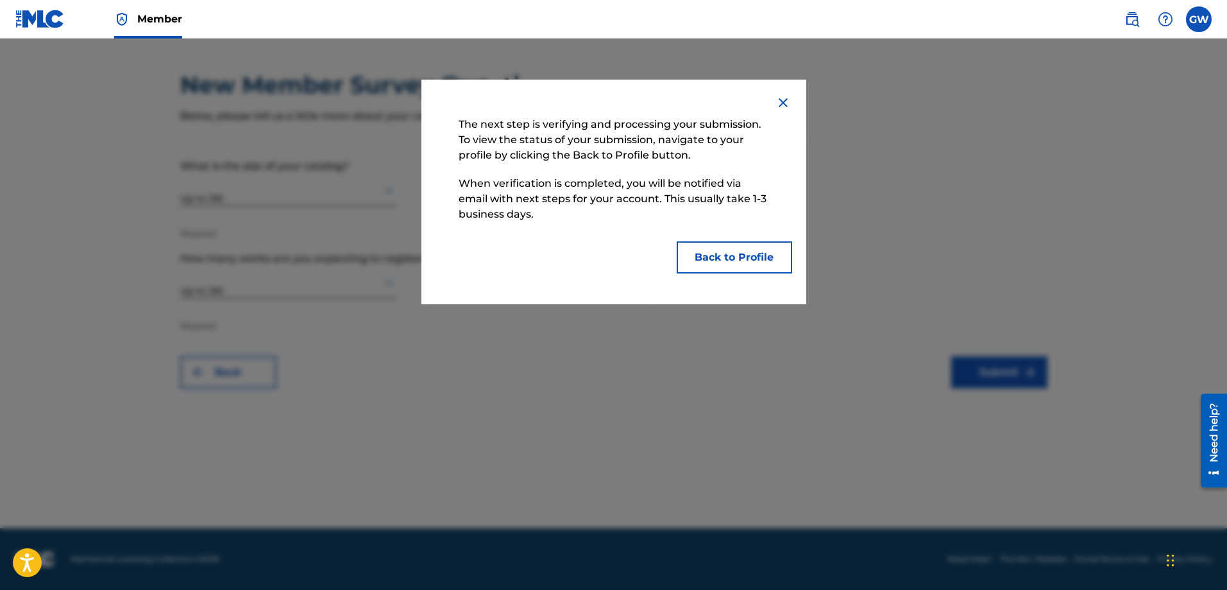
drag, startPoint x: 738, startPoint y: 258, endPoint x: 629, endPoint y: 194, distance: 126.2
click at [629, 194] on p "When verification is completed, you will be notified via email with next steps …" at bounding box center [613, 198] width 323 height 59
click at [745, 251] on button "Back to Profile" at bounding box center [734, 257] width 115 height 32
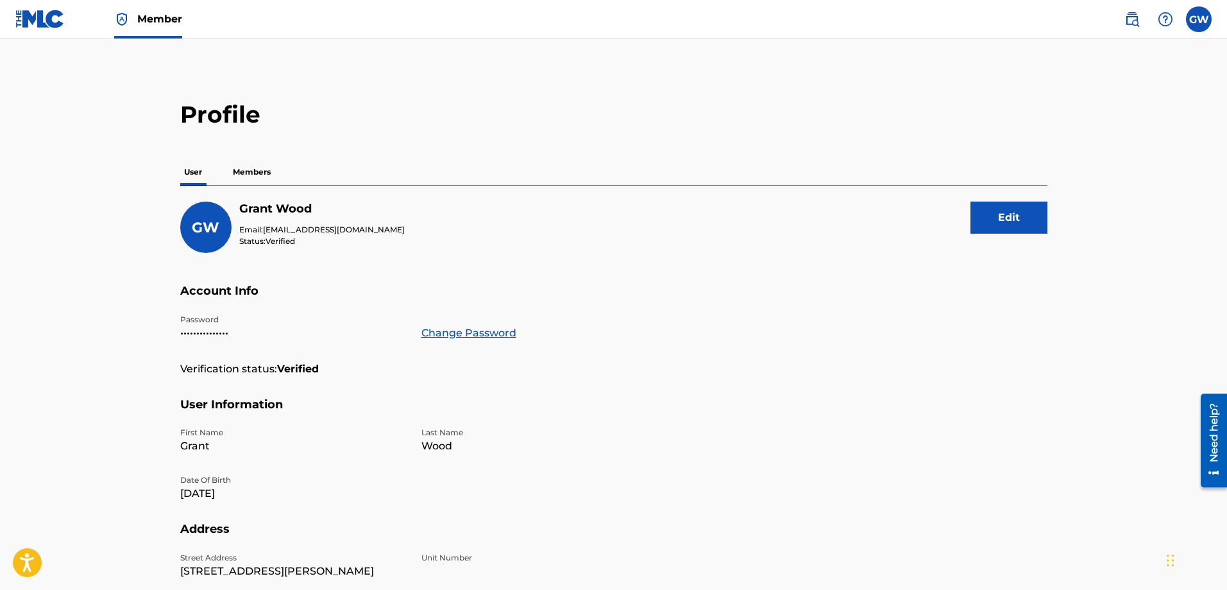
click at [269, 163] on p "Members" at bounding box center [252, 171] width 46 height 27
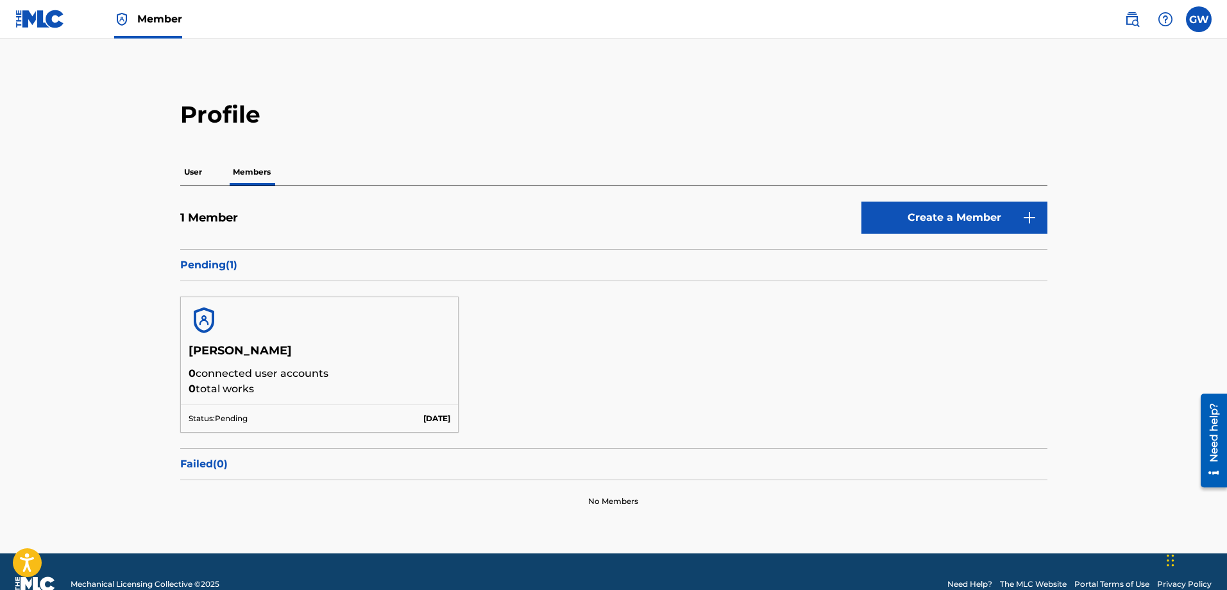
click at [43, 21] on img at bounding box center [39, 19] width 49 height 19
